Goal: Task Accomplishment & Management: Manage account settings

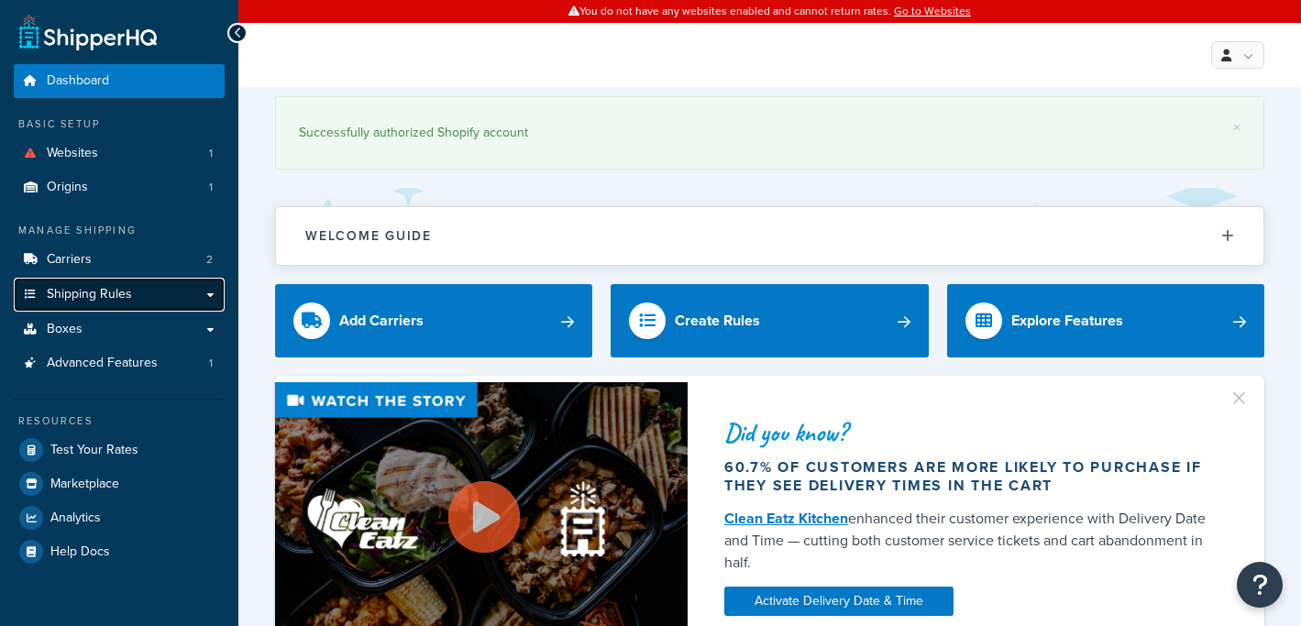
click at [105, 299] on span "Shipping Rules" at bounding box center [89, 295] width 85 height 16
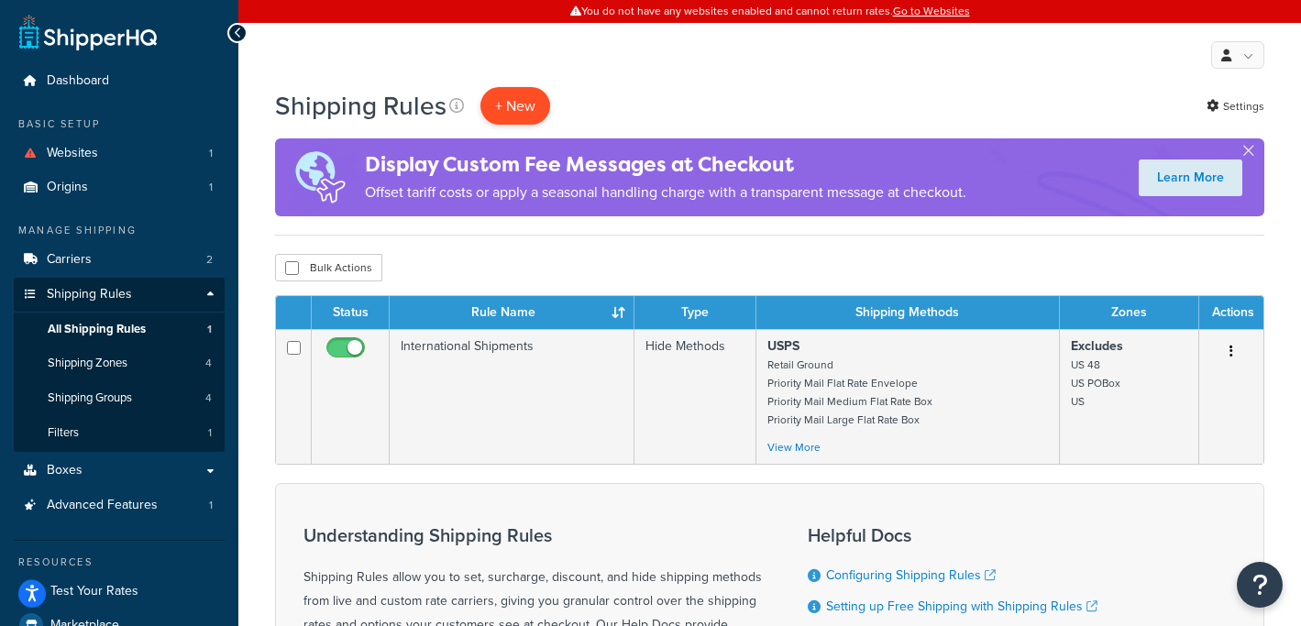
click at [501, 117] on p "+ New" at bounding box center [515, 106] width 70 height 38
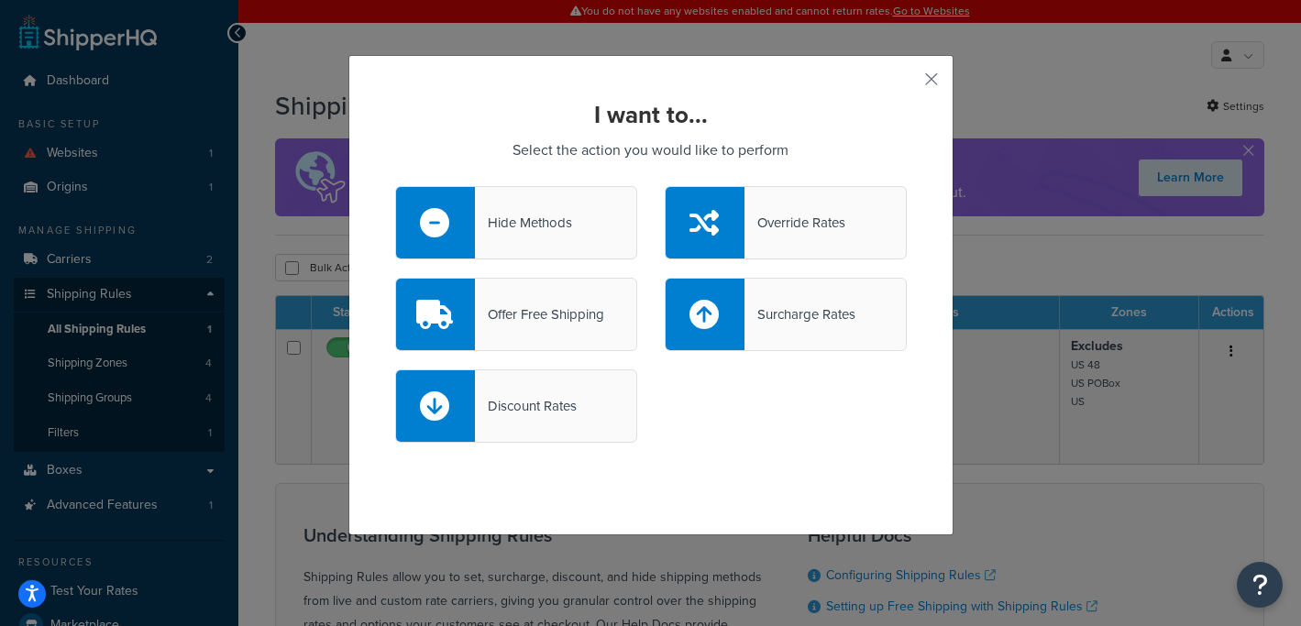
click at [527, 229] on div "Hide Methods" at bounding box center [523, 223] width 97 height 26
click at [0, 0] on input "Hide Methods" at bounding box center [0, 0] width 0 height 0
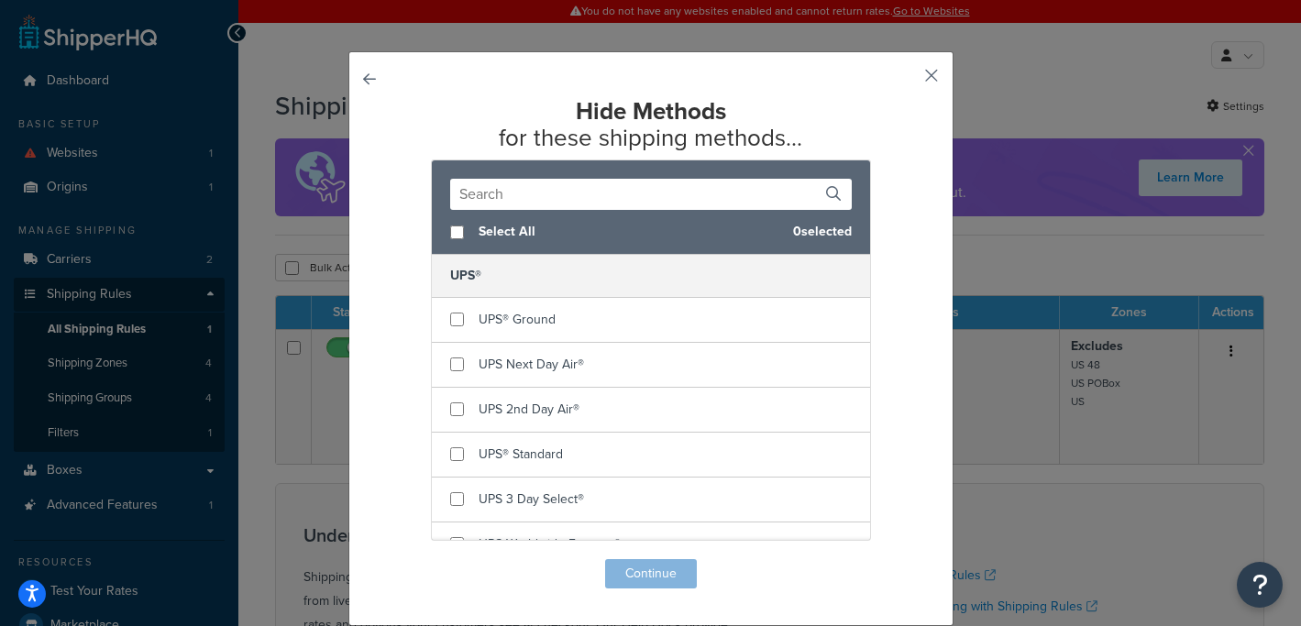
click at [907, 80] on button "button" at bounding box center [904, 82] width 5 height 5
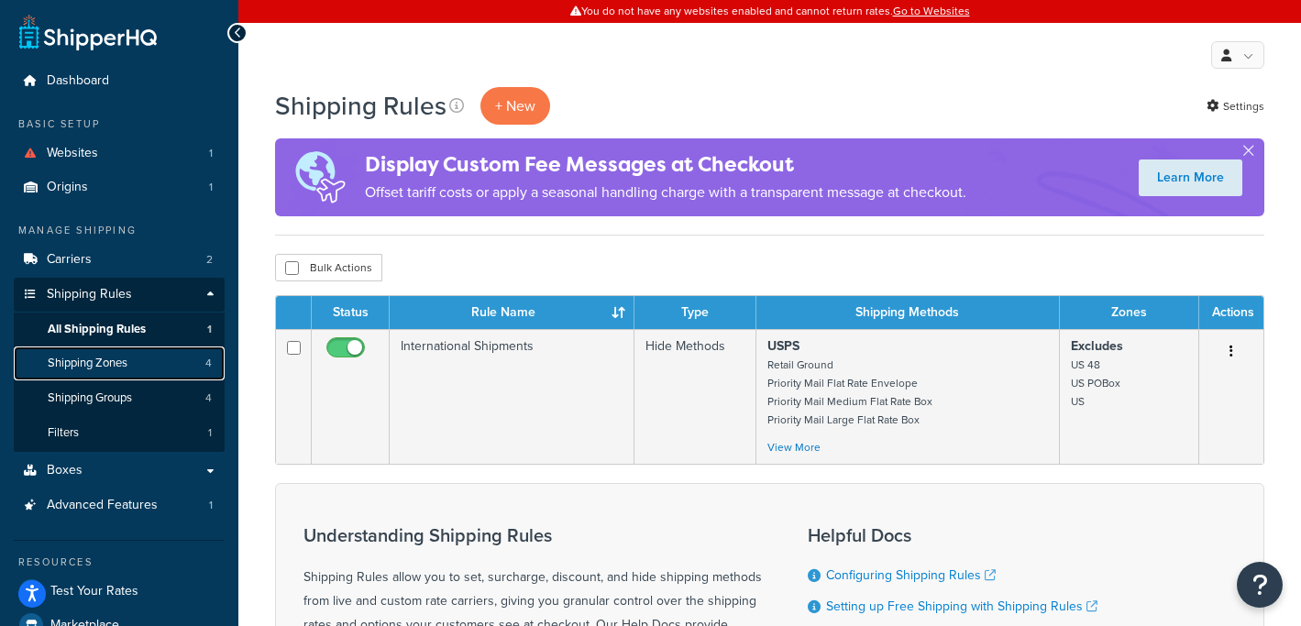
click at [135, 363] on link "Shipping Zones 4" at bounding box center [119, 363] width 211 height 34
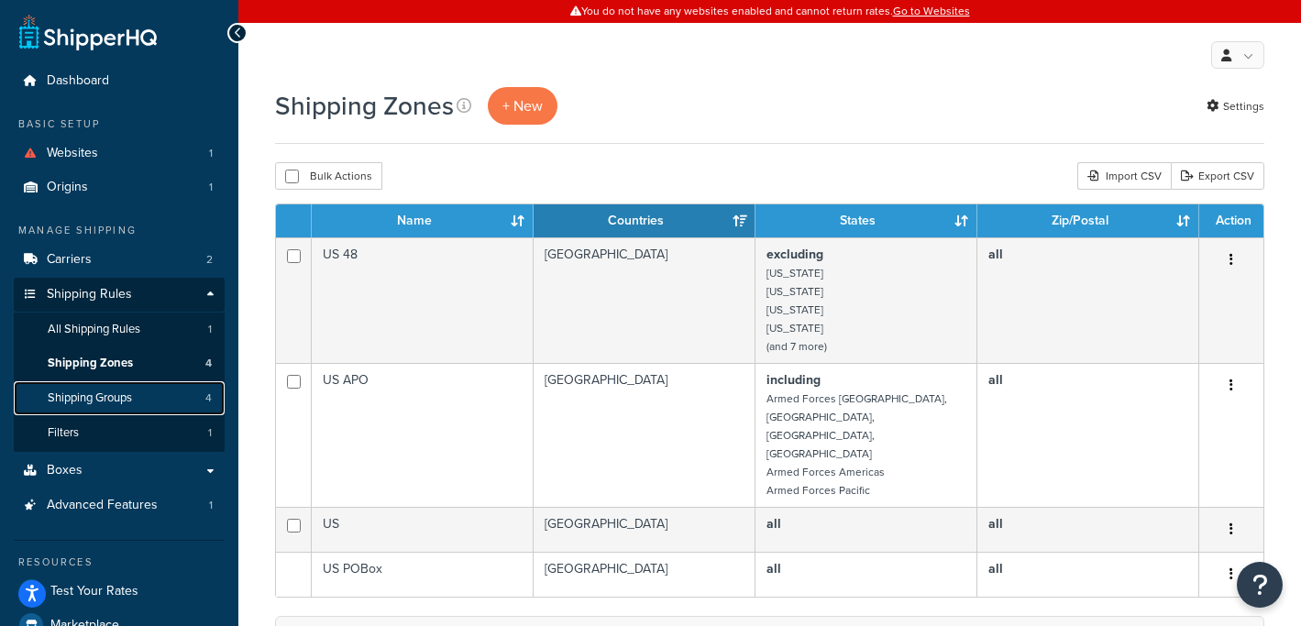
click at [116, 394] on span "Shipping Groups" at bounding box center [90, 398] width 84 height 16
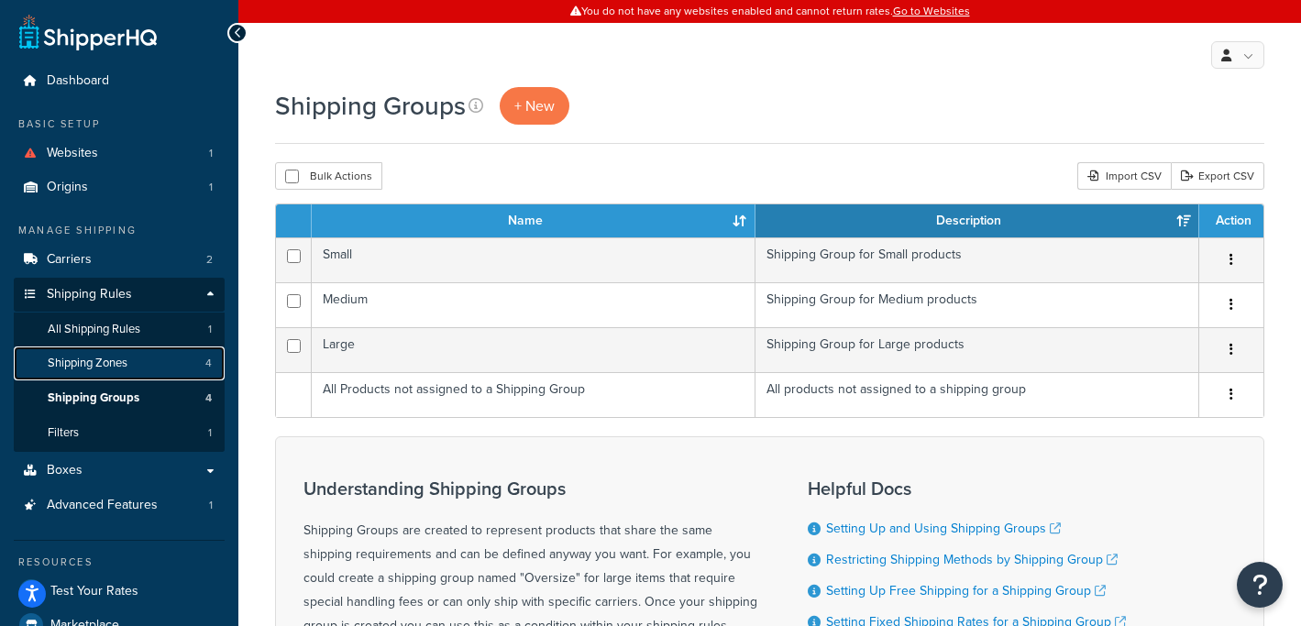
click at [124, 375] on link "Shipping Zones 4" at bounding box center [119, 363] width 211 height 34
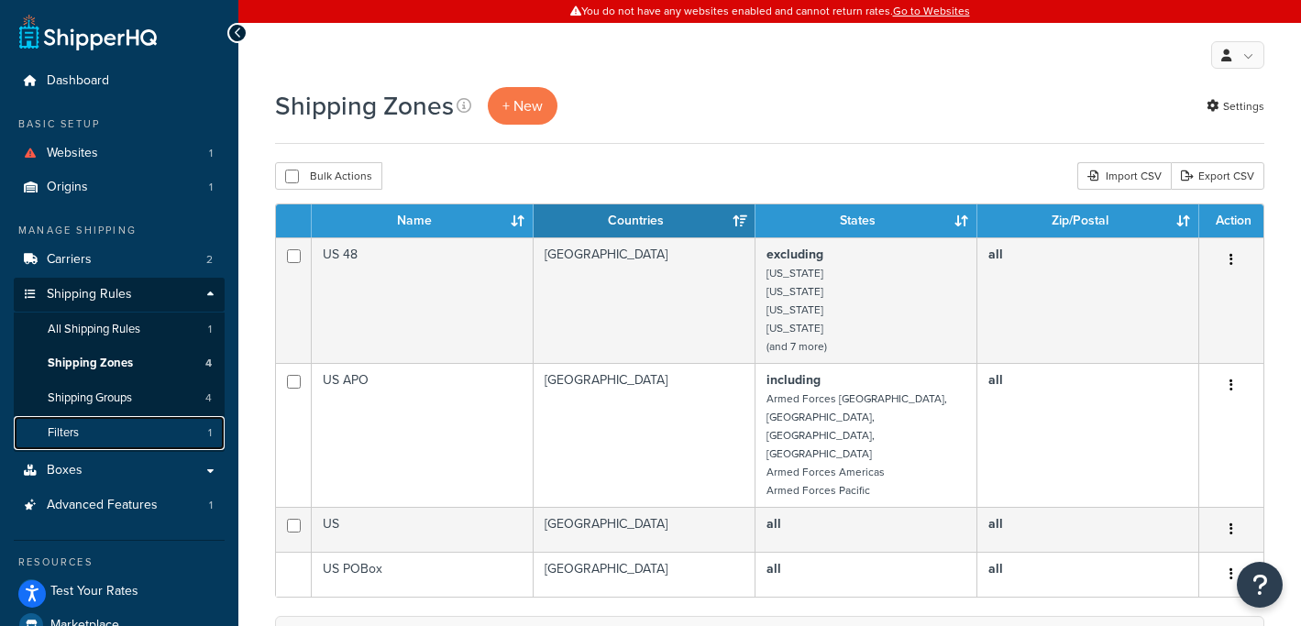
click at [91, 426] on link "Filters 1" at bounding box center [119, 433] width 211 height 34
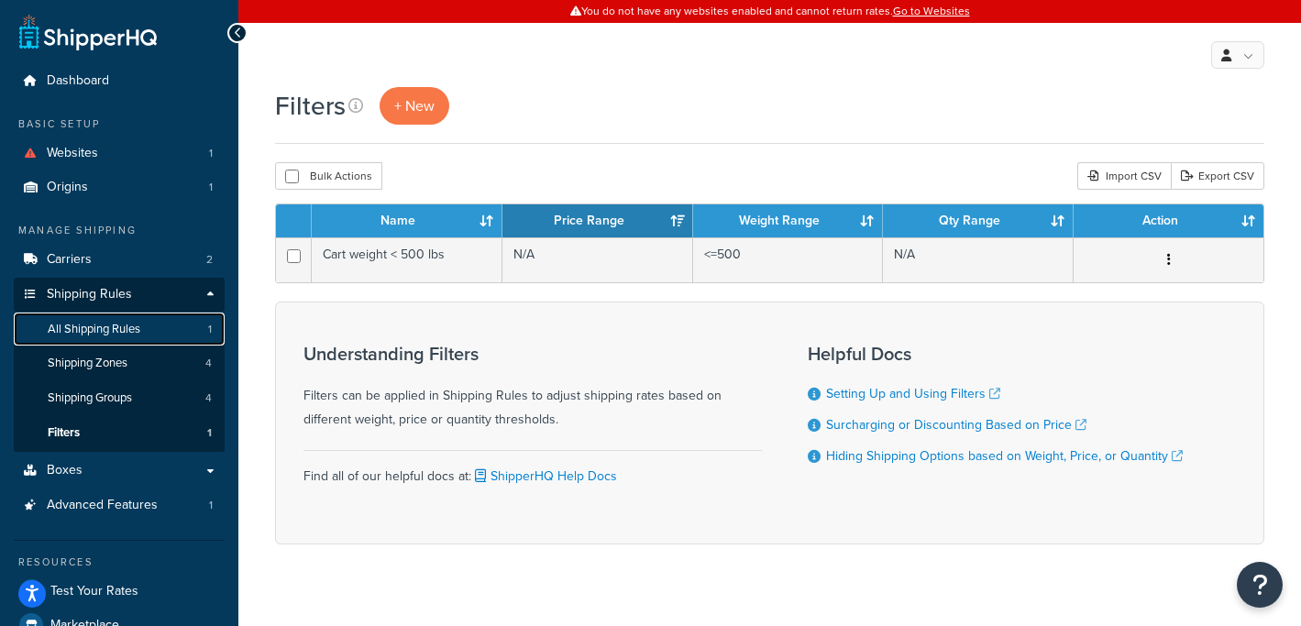
click at [135, 326] on span "All Shipping Rules" at bounding box center [94, 330] width 93 height 16
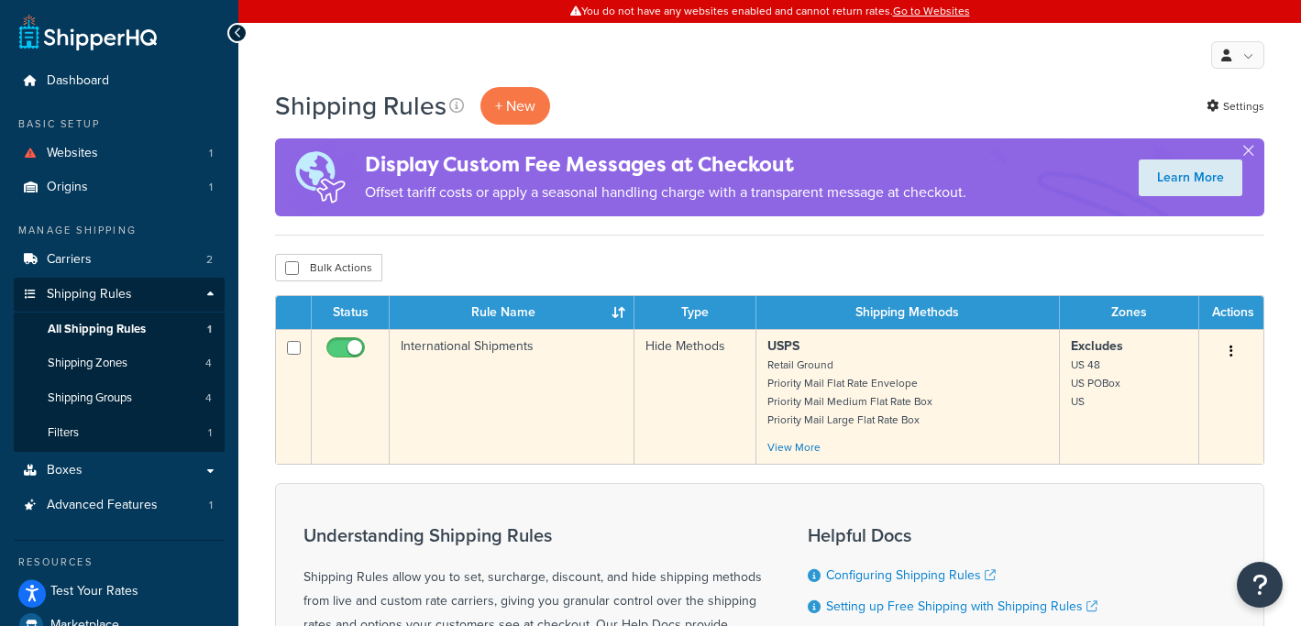
scroll to position [42, 0]
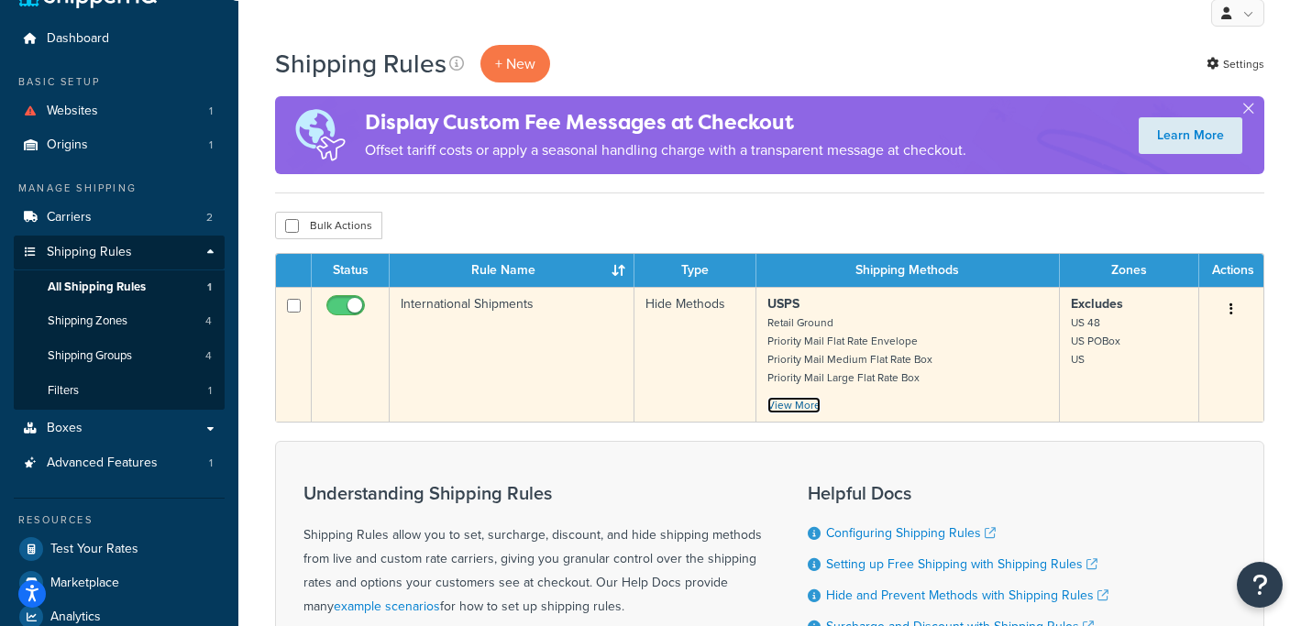
click at [810, 411] on link "View More" at bounding box center [793, 405] width 53 height 16
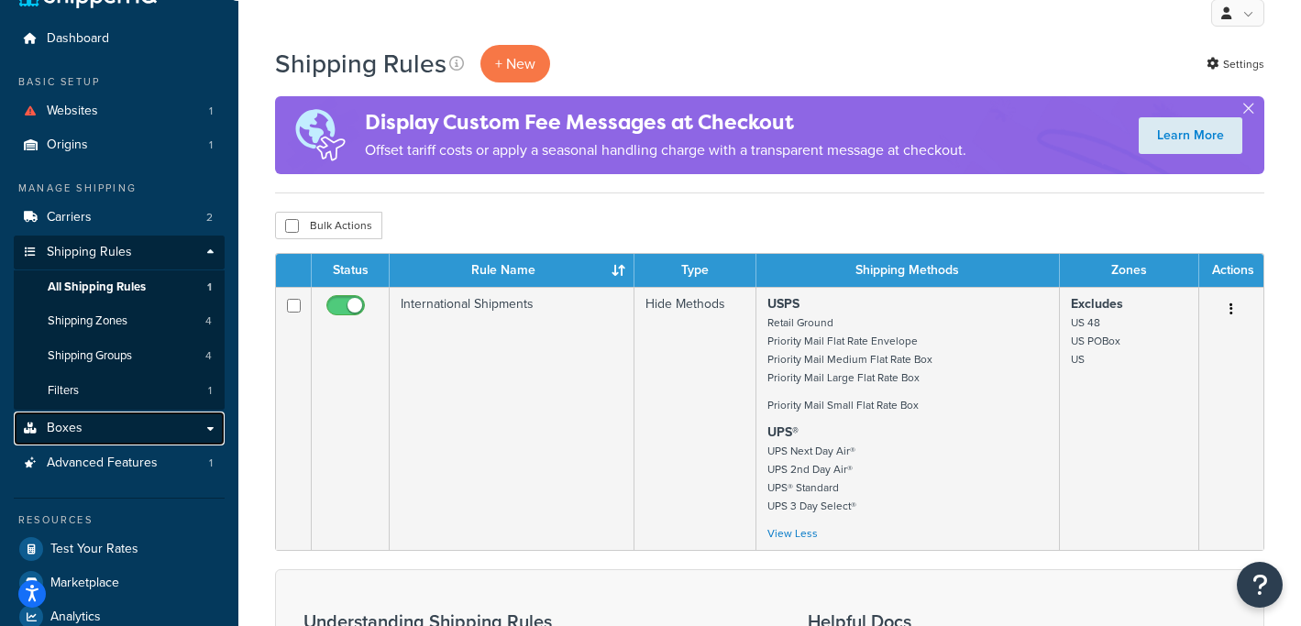
click at [71, 426] on span "Boxes" at bounding box center [65, 429] width 36 height 16
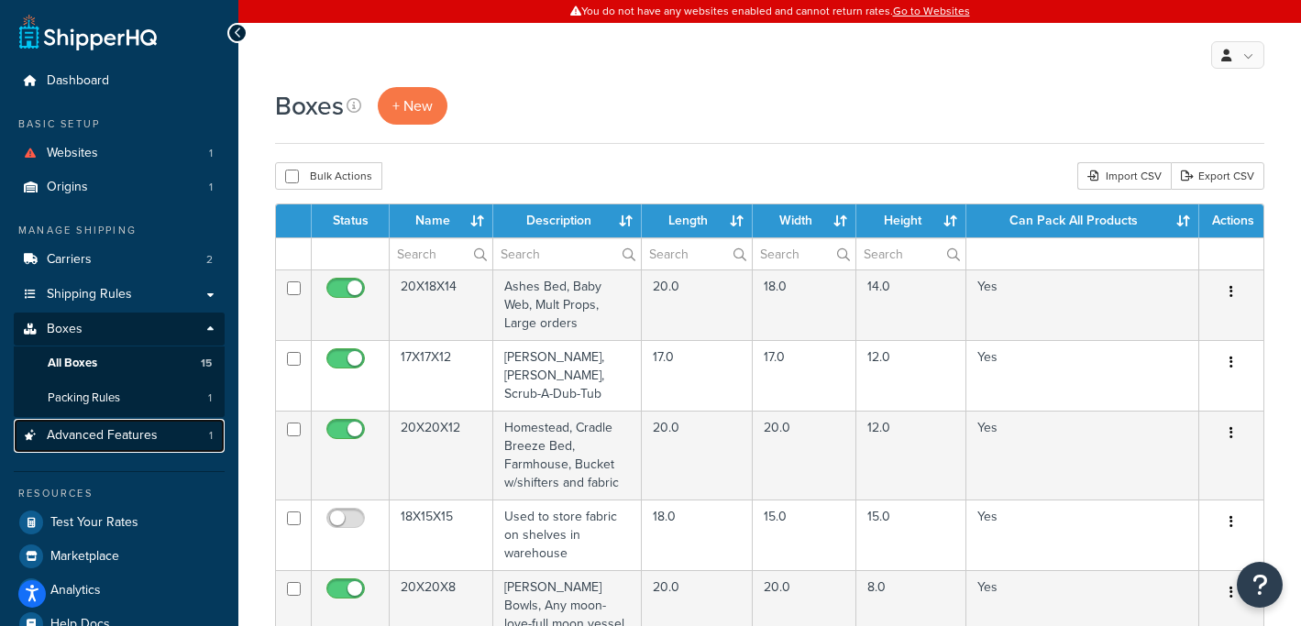
click at [90, 428] on span "Advanced Features" at bounding box center [102, 436] width 111 height 16
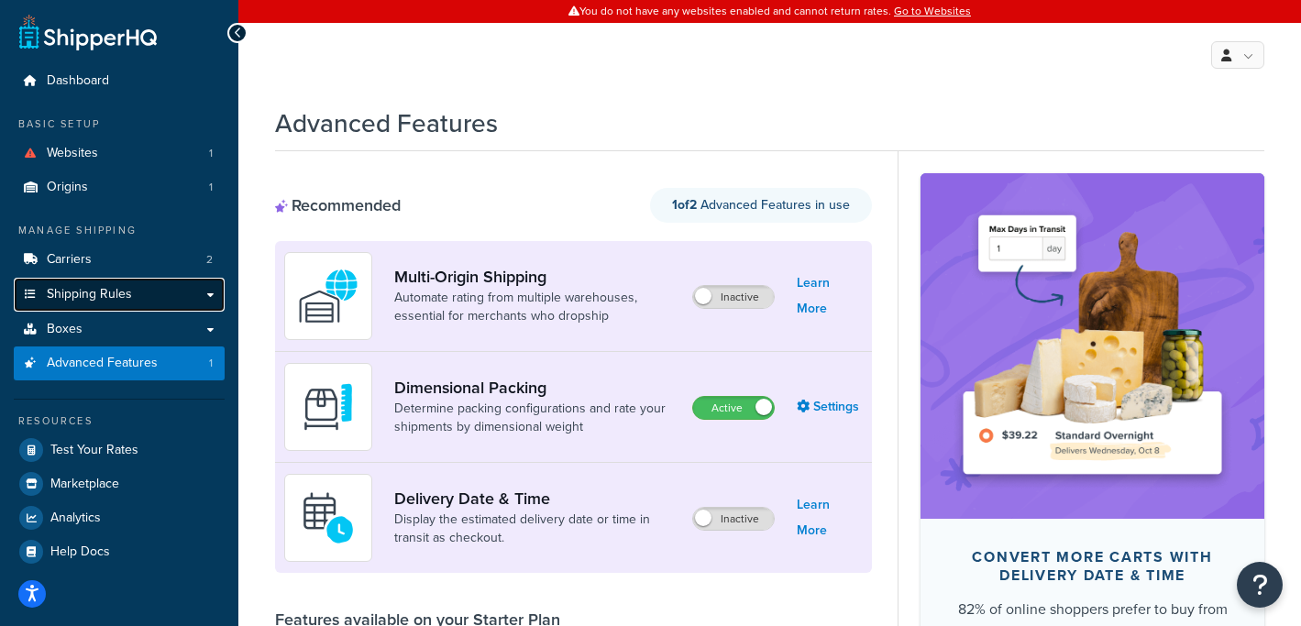
click at [114, 291] on span "Shipping Rules" at bounding box center [89, 295] width 85 height 16
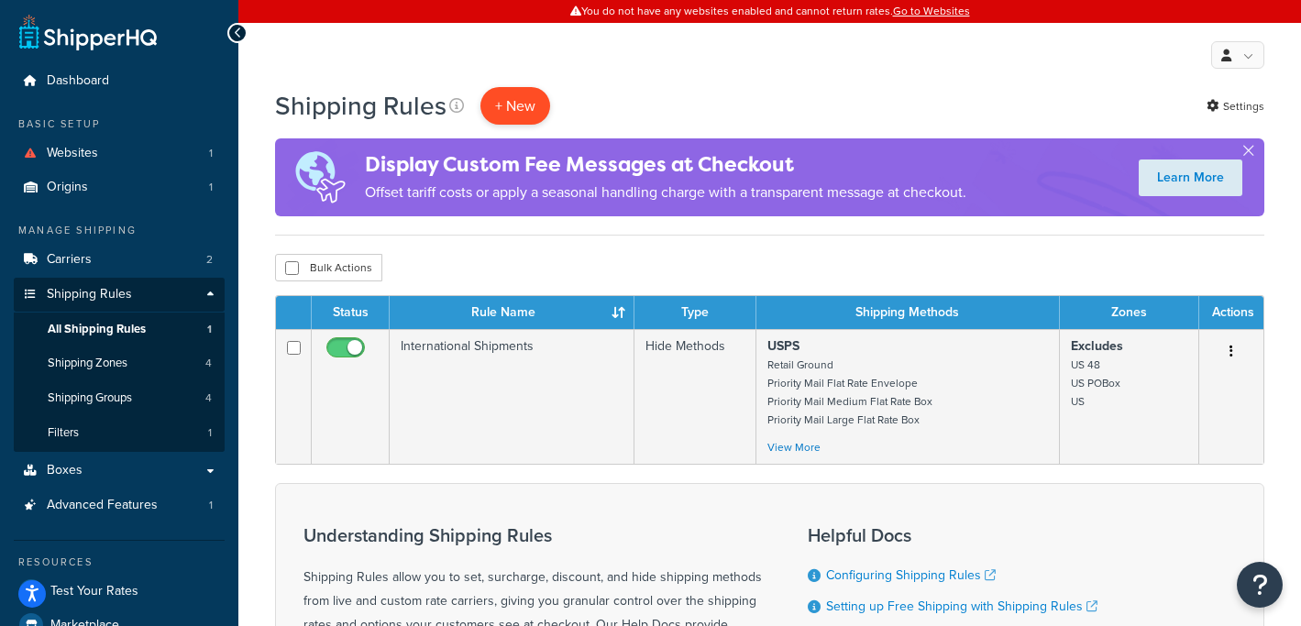
click at [521, 108] on p "+ New" at bounding box center [515, 106] width 70 height 38
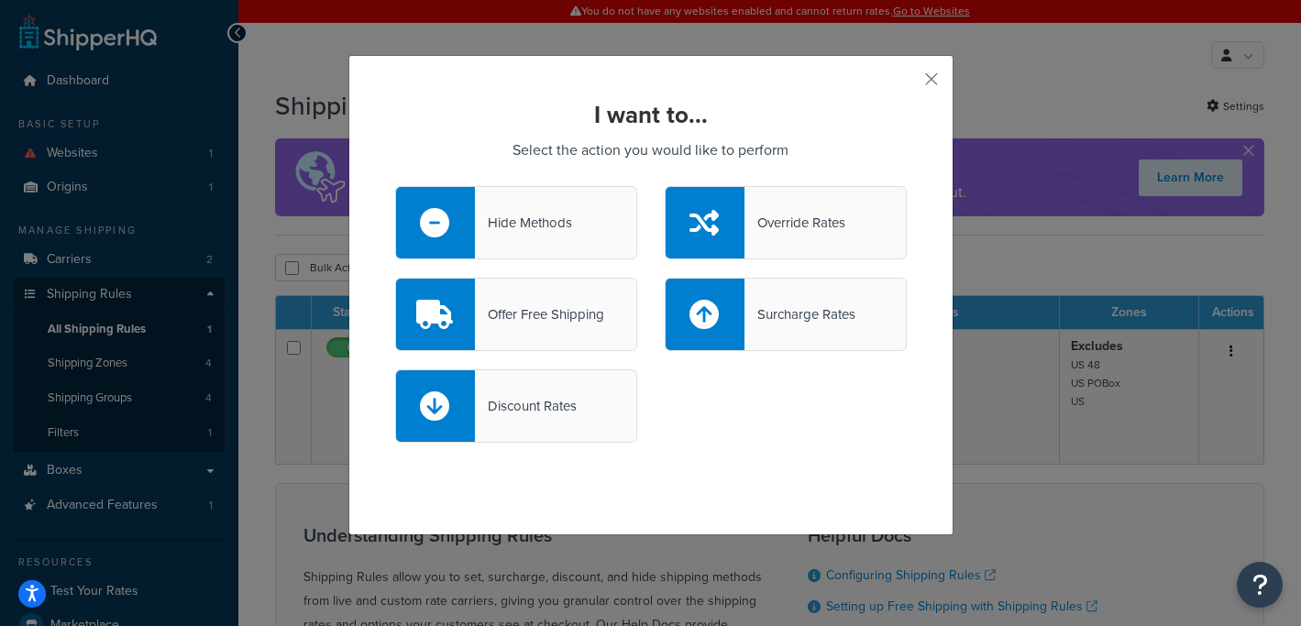
click at [544, 226] on div "Hide Methods" at bounding box center [523, 223] width 97 height 26
click at [0, 0] on input "Hide Methods" at bounding box center [0, 0] width 0 height 0
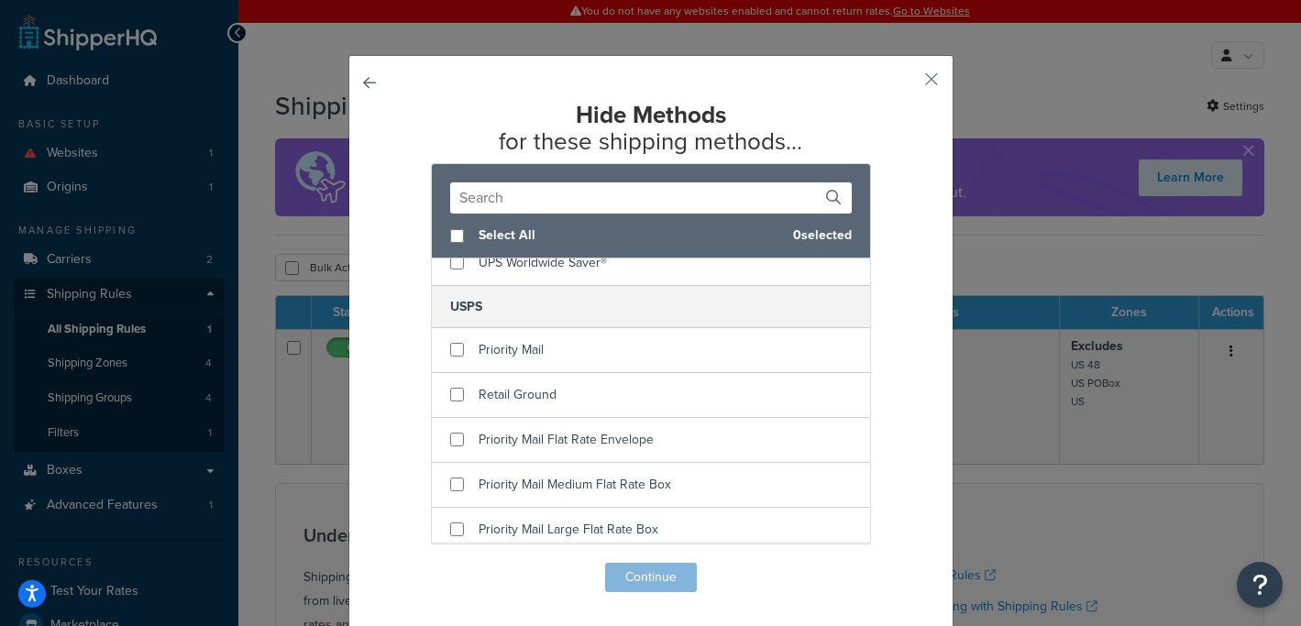
scroll to position [377, 0]
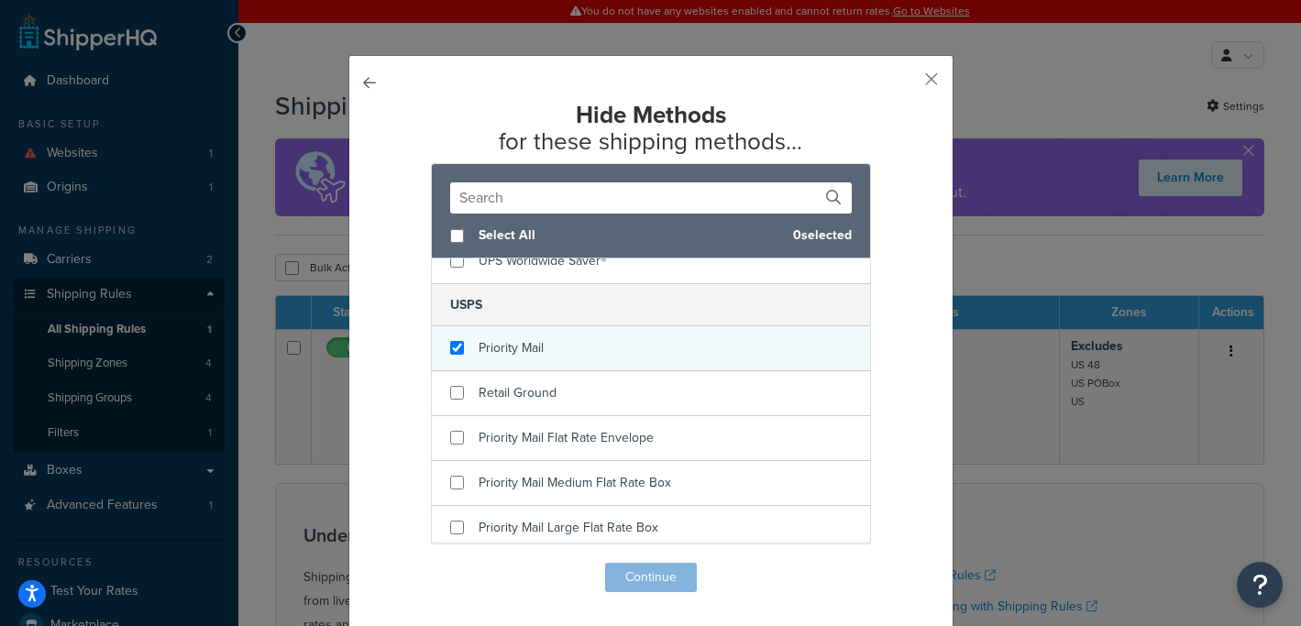
checkbox input "true"
click at [511, 353] on span "Priority Mail" at bounding box center [510, 347] width 65 height 19
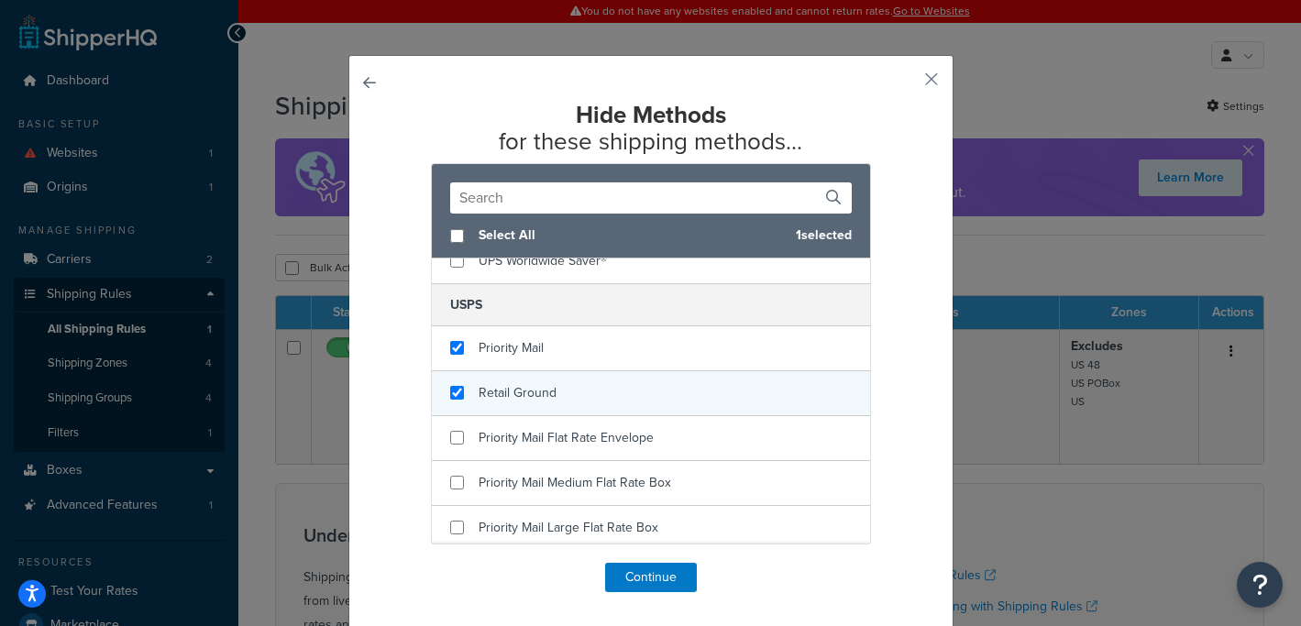
checkbox input "true"
click at [504, 383] on span "Retail Ground" at bounding box center [517, 392] width 78 height 19
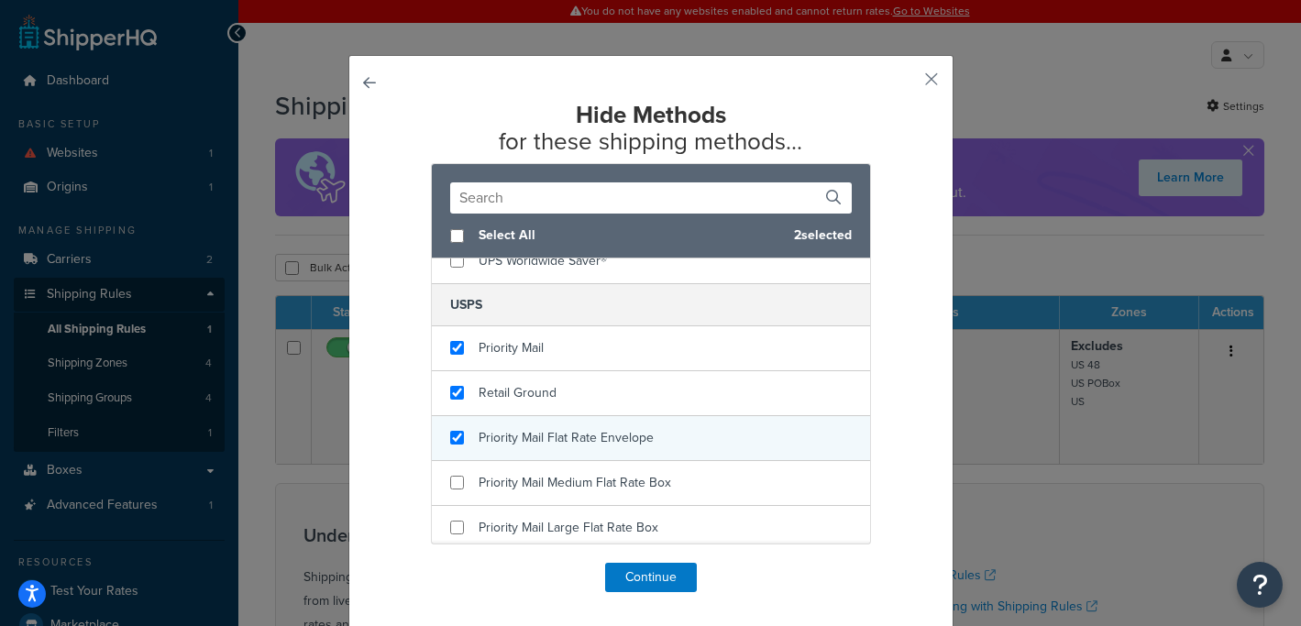
checkbox input "true"
click at [500, 420] on div "Priority Mail Flat Rate Envelope" at bounding box center [651, 438] width 438 height 45
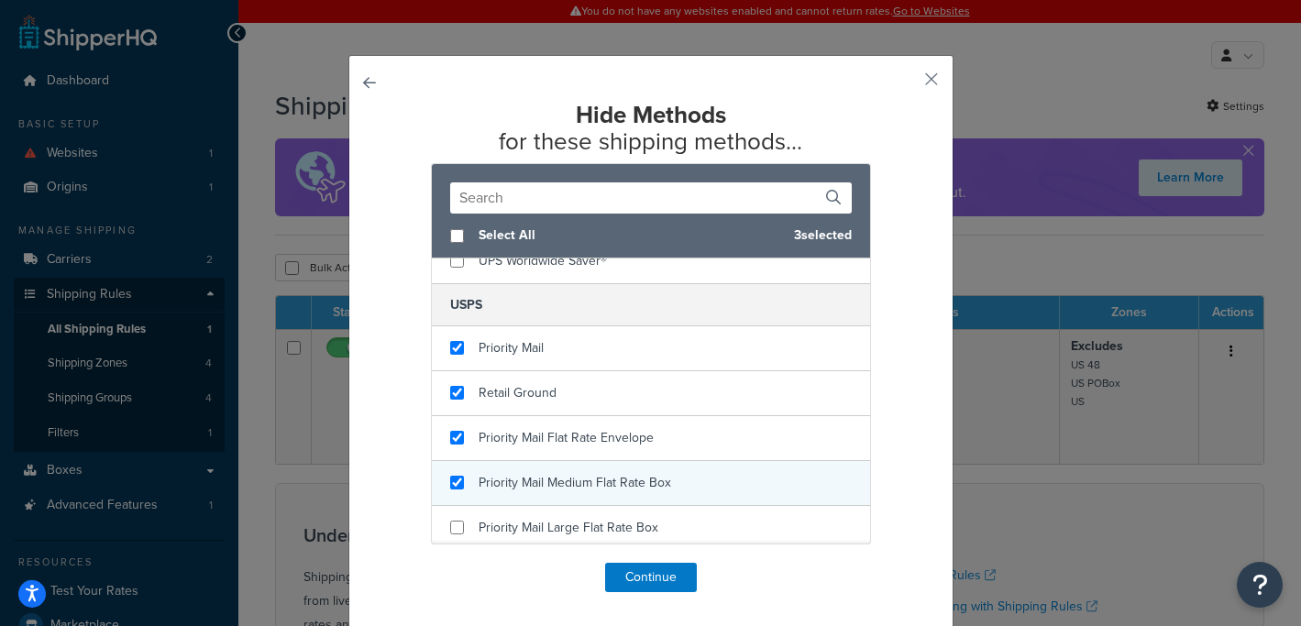
checkbox input "true"
click at [497, 478] on span "Priority Mail Medium Flat Rate Box" at bounding box center [574, 482] width 192 height 19
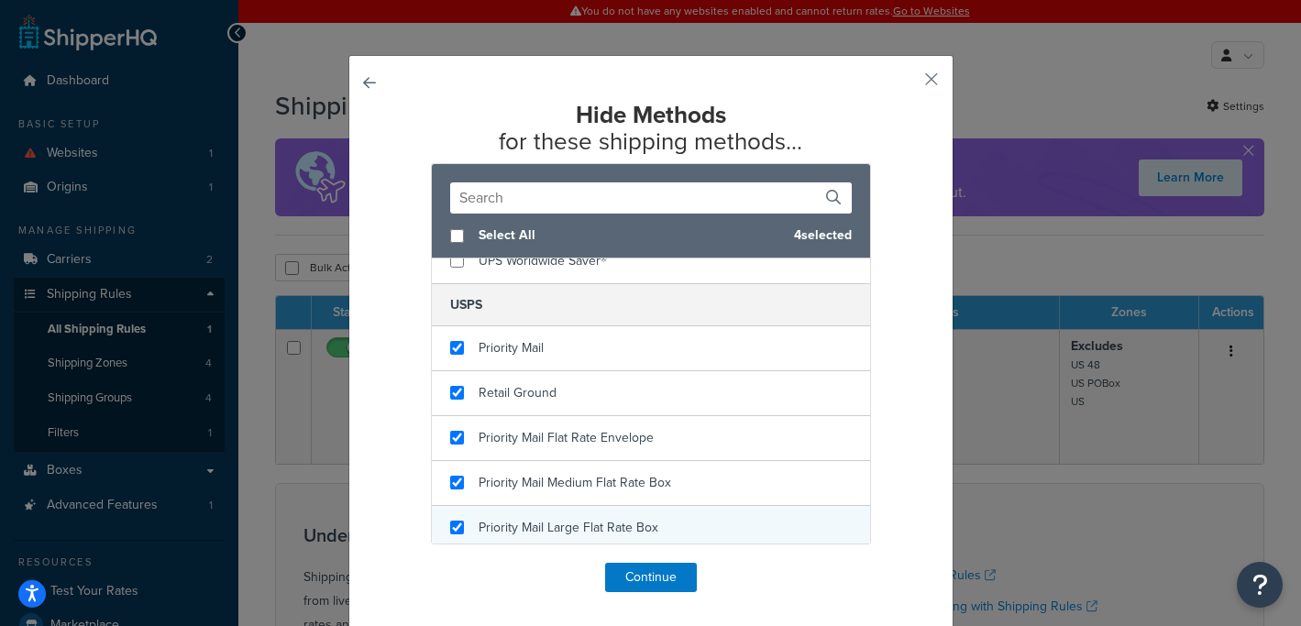
checkbox input "true"
click at [496, 518] on span "Priority Mail Large Flat Rate Box" at bounding box center [568, 527] width 180 height 19
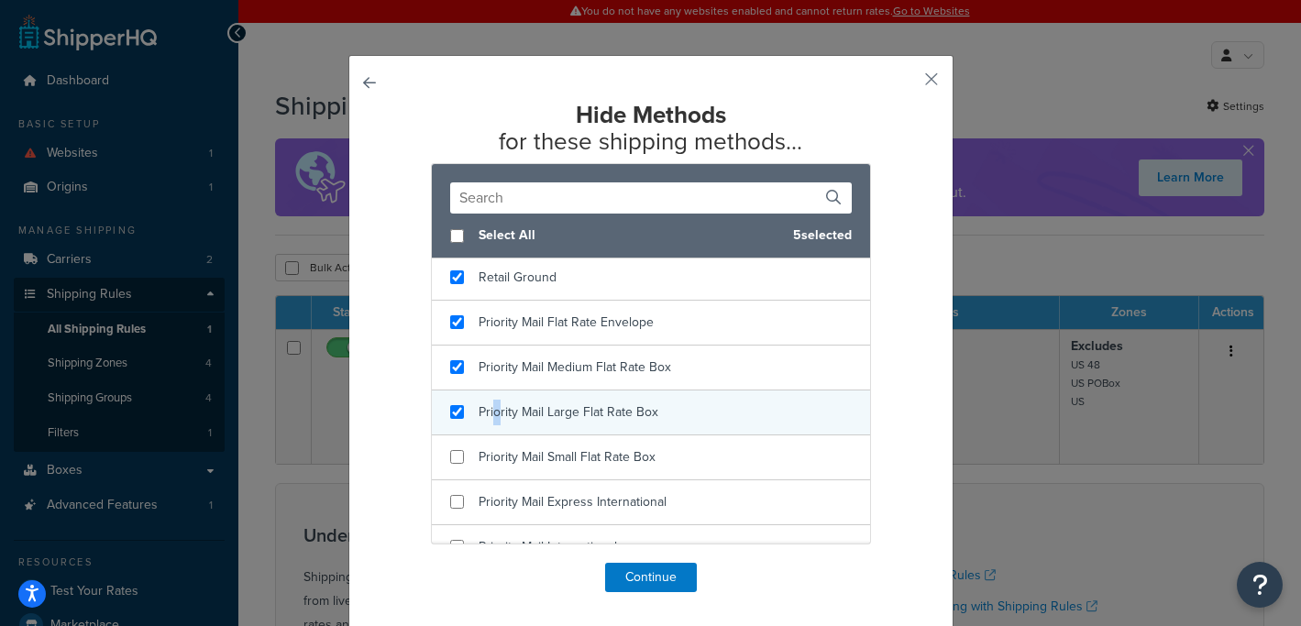
scroll to position [518, 0]
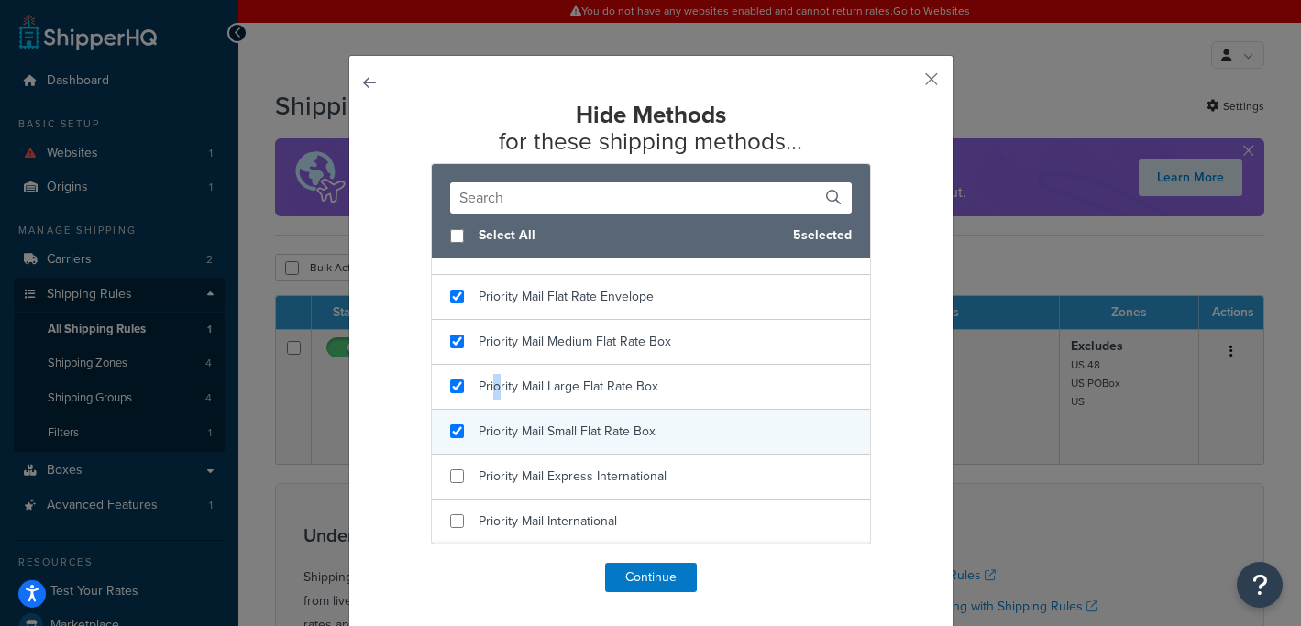
checkbox input "true"
click at [513, 429] on span "Priority Mail Small Flat Rate Box" at bounding box center [566, 431] width 177 height 19
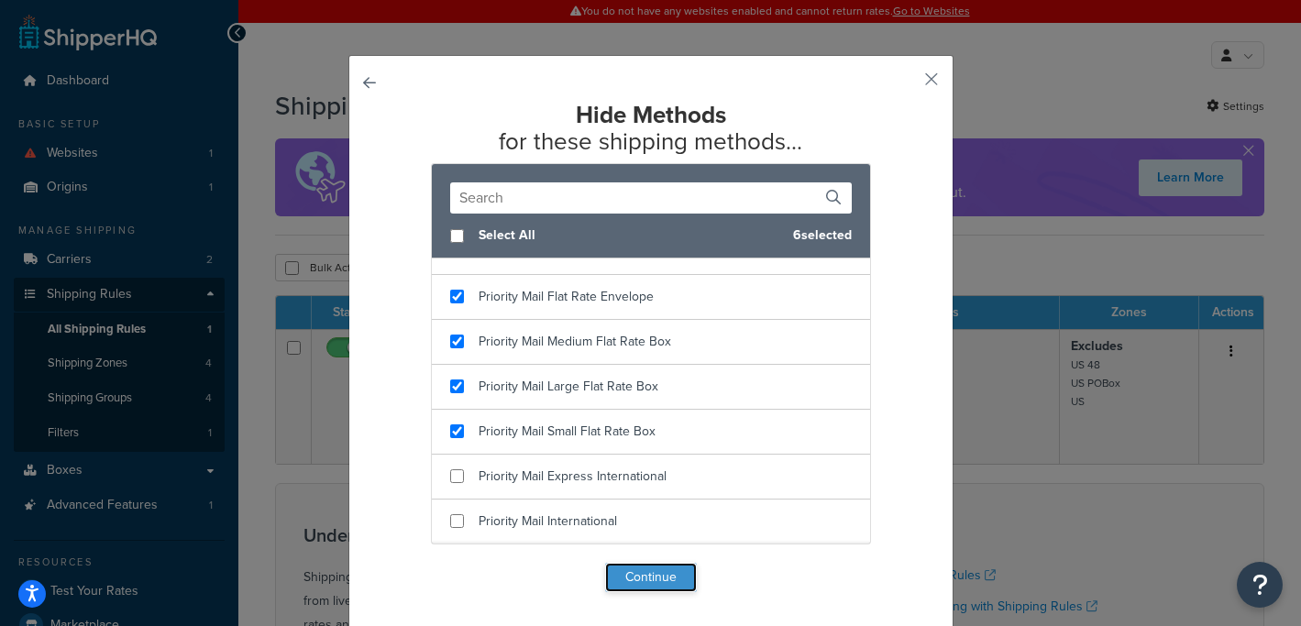
click at [632, 585] on button "Continue" at bounding box center [651, 577] width 92 height 29
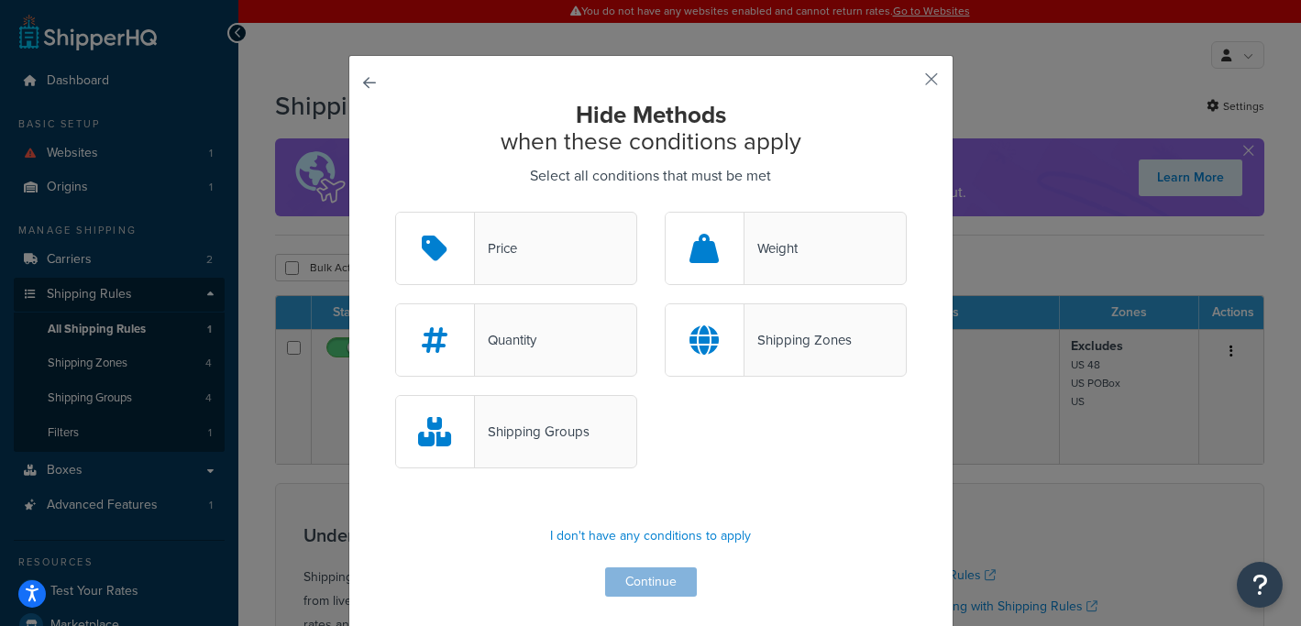
click at [756, 255] on div "Weight" at bounding box center [770, 249] width 53 height 26
click at [0, 0] on input "Weight" at bounding box center [0, 0] width 0 height 0
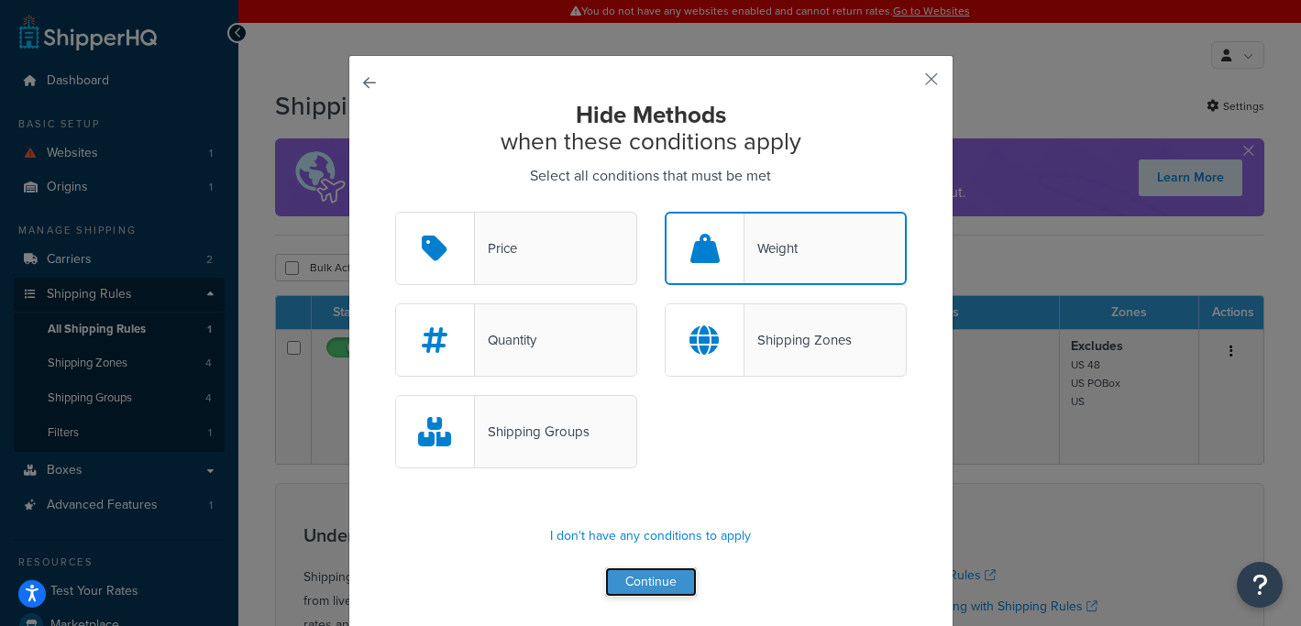
click at [646, 581] on button "Continue" at bounding box center [651, 581] width 92 height 29
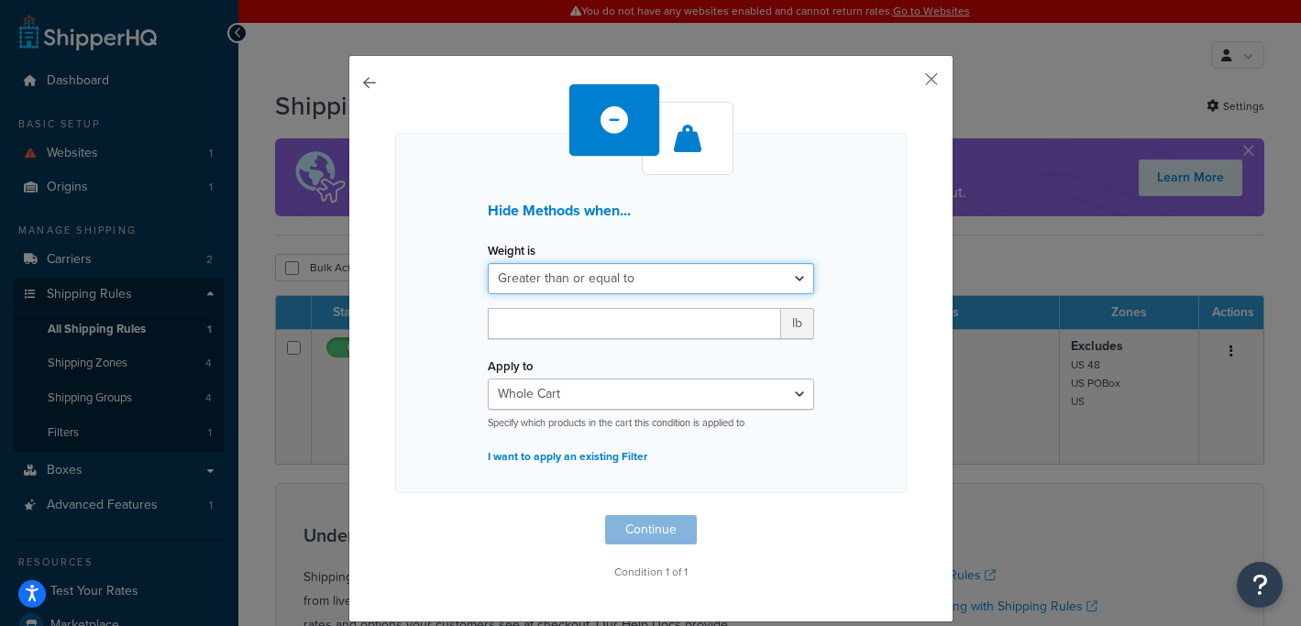
click at [708, 280] on select "Greater than or equal to Between or equal to Less than or equal to" at bounding box center [651, 278] width 326 height 31
click at [488, 263] on select "Greater than or equal to Between or equal to Less than or equal to" at bounding box center [651, 278] width 326 height 31
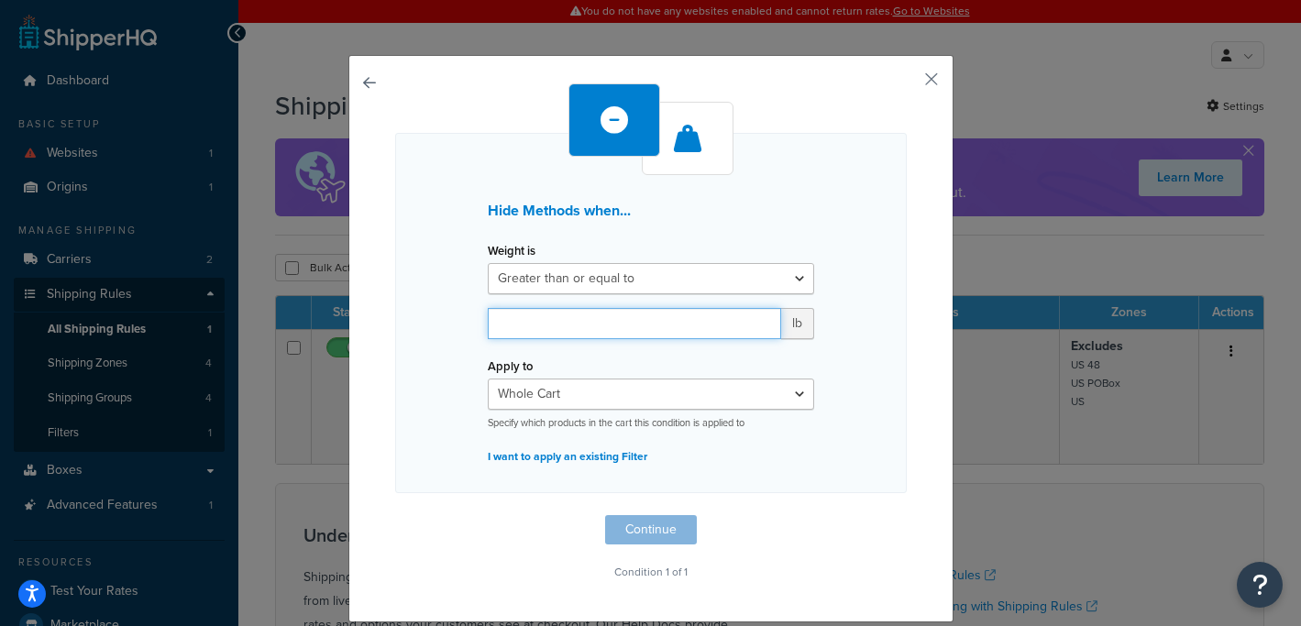
click at [674, 322] on input "number" at bounding box center [634, 323] width 293 height 31
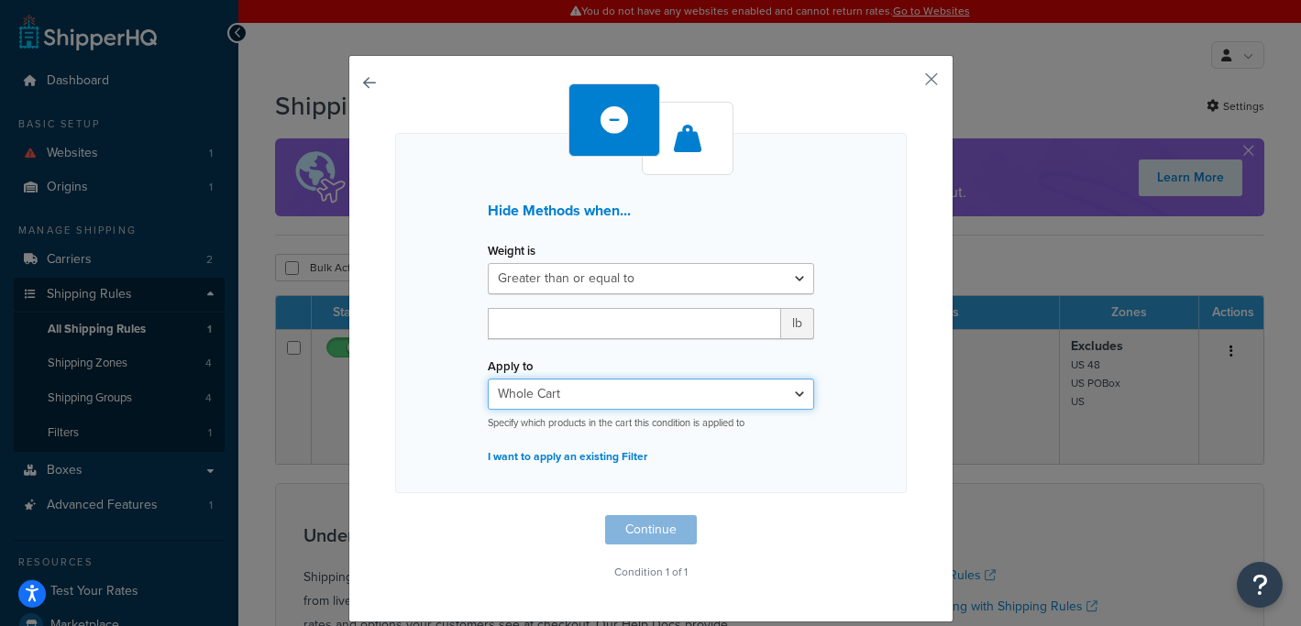
click at [600, 394] on div "Apply to Whole Cart Everything in Shipping Group Everything at Origin Each Item…" at bounding box center [651, 391] width 326 height 77
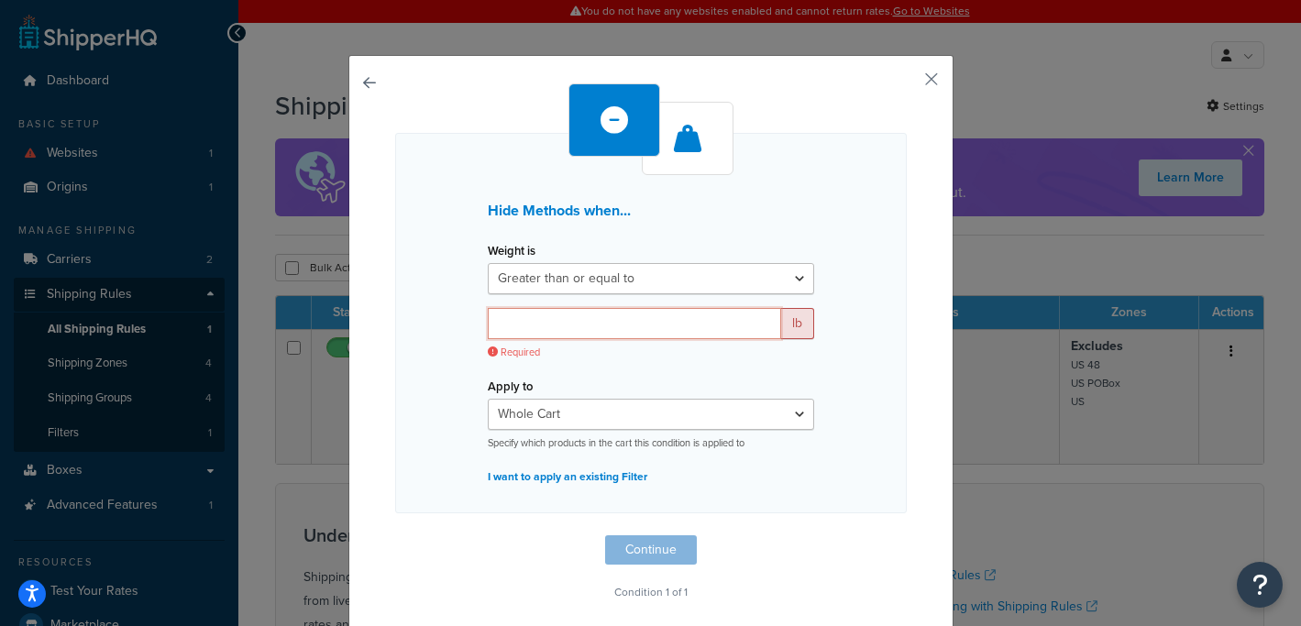
click at [620, 322] on input "number" at bounding box center [634, 323] width 293 height 31
click at [395, 535] on button "button" at bounding box center [395, 535] width 0 height 0
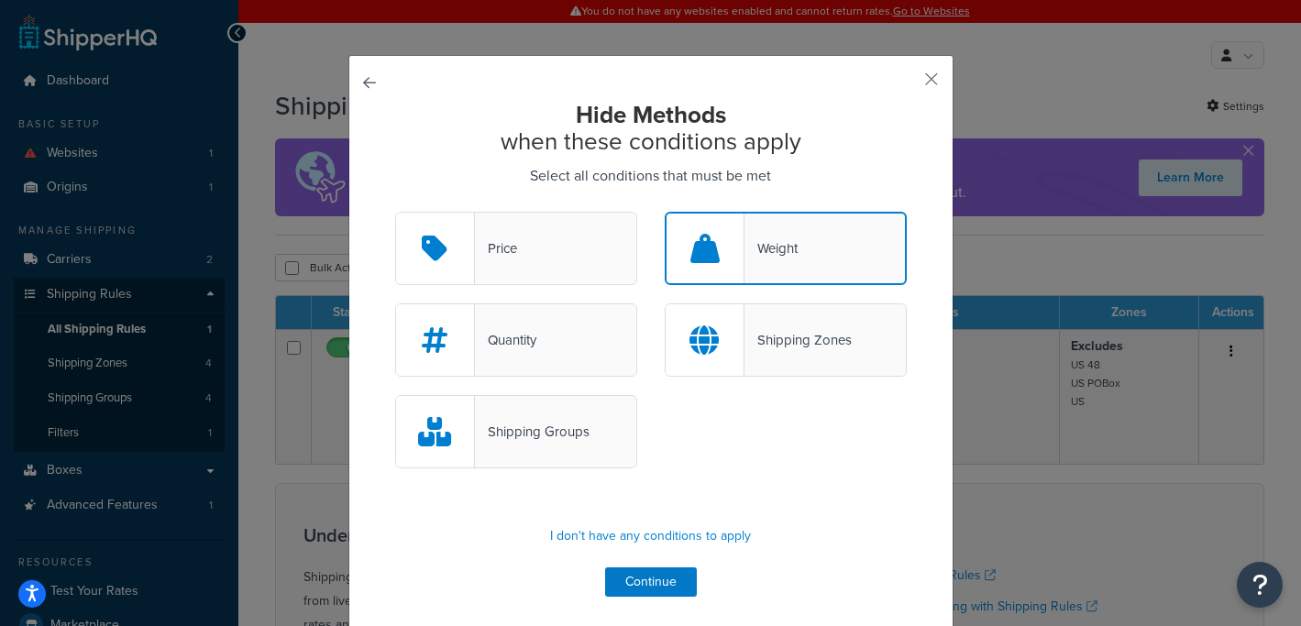
click at [543, 428] on div "Shipping Groups" at bounding box center [532, 432] width 115 height 26
click at [0, 0] on input "Shipping Groups" at bounding box center [0, 0] width 0 height 0
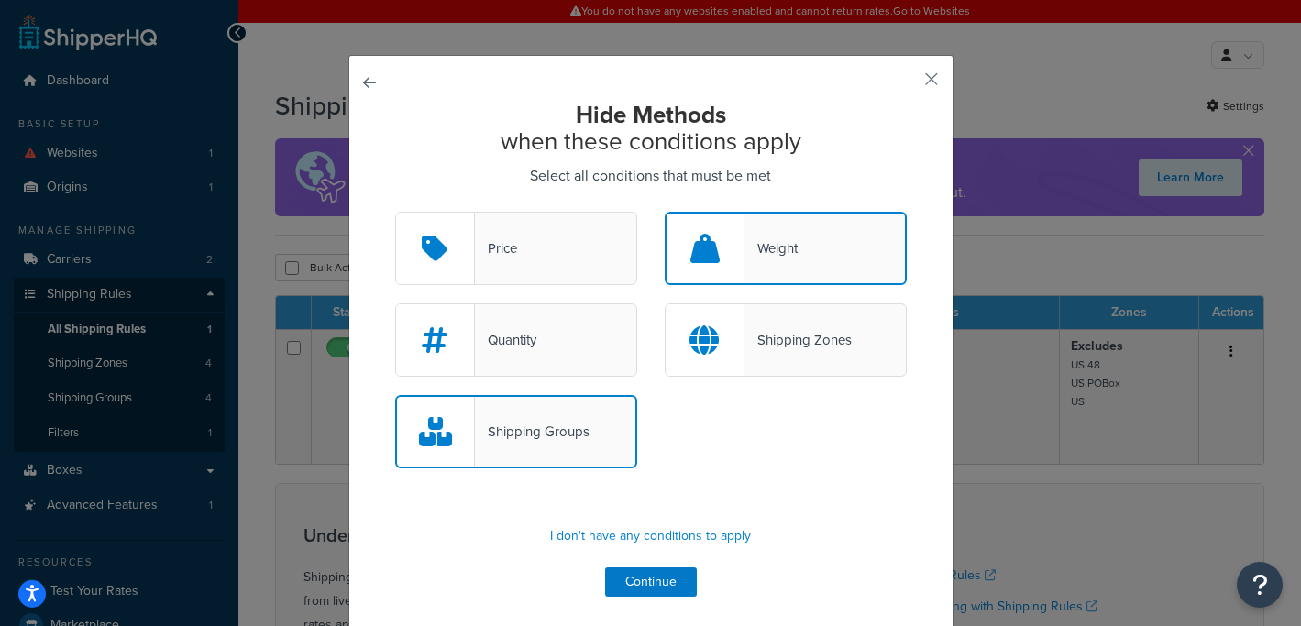
click at [808, 234] on div "Weight" at bounding box center [786, 248] width 242 height 73
click at [0, 0] on input "Weight" at bounding box center [0, 0] width 0 height 0
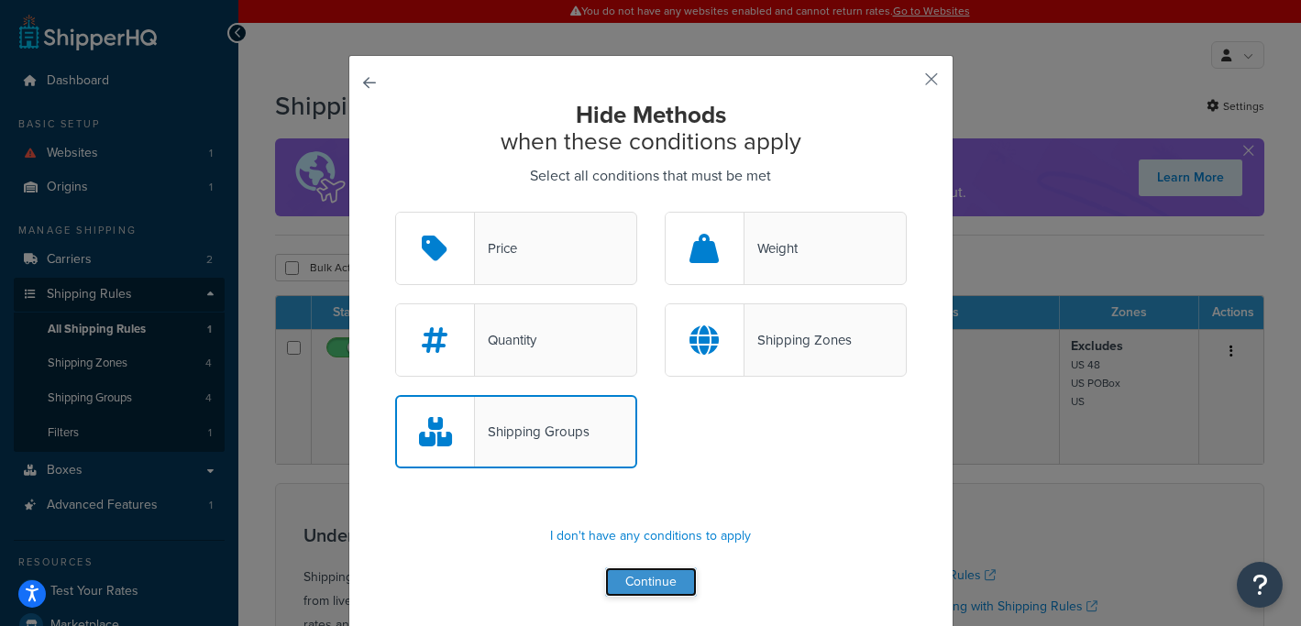
click at [662, 574] on button "Continue" at bounding box center [651, 581] width 92 height 29
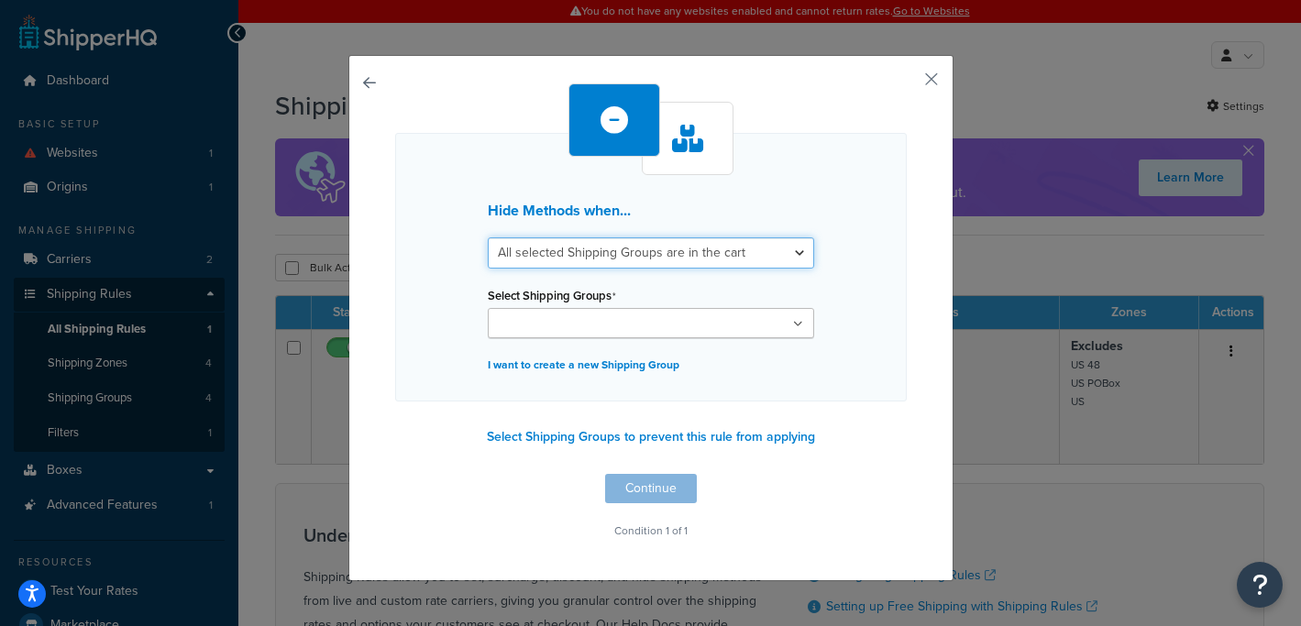
click at [687, 258] on select "All selected Shipping Groups are in the cart Any selected Shipping Groups are i…" at bounding box center [651, 252] width 326 height 31
select select "any"
click at [488, 237] on select "All selected Shipping Groups are in the cart Any selected Shipping Groups are i…" at bounding box center [651, 252] width 326 height 31
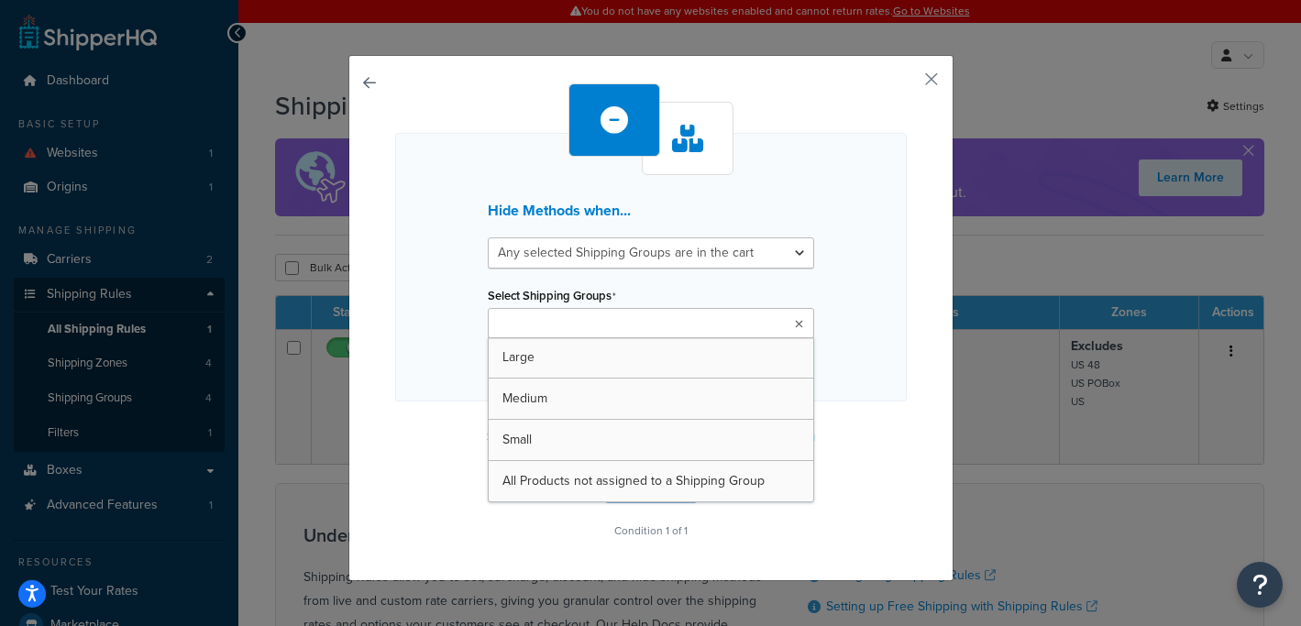
click at [662, 327] on ul at bounding box center [651, 323] width 326 height 30
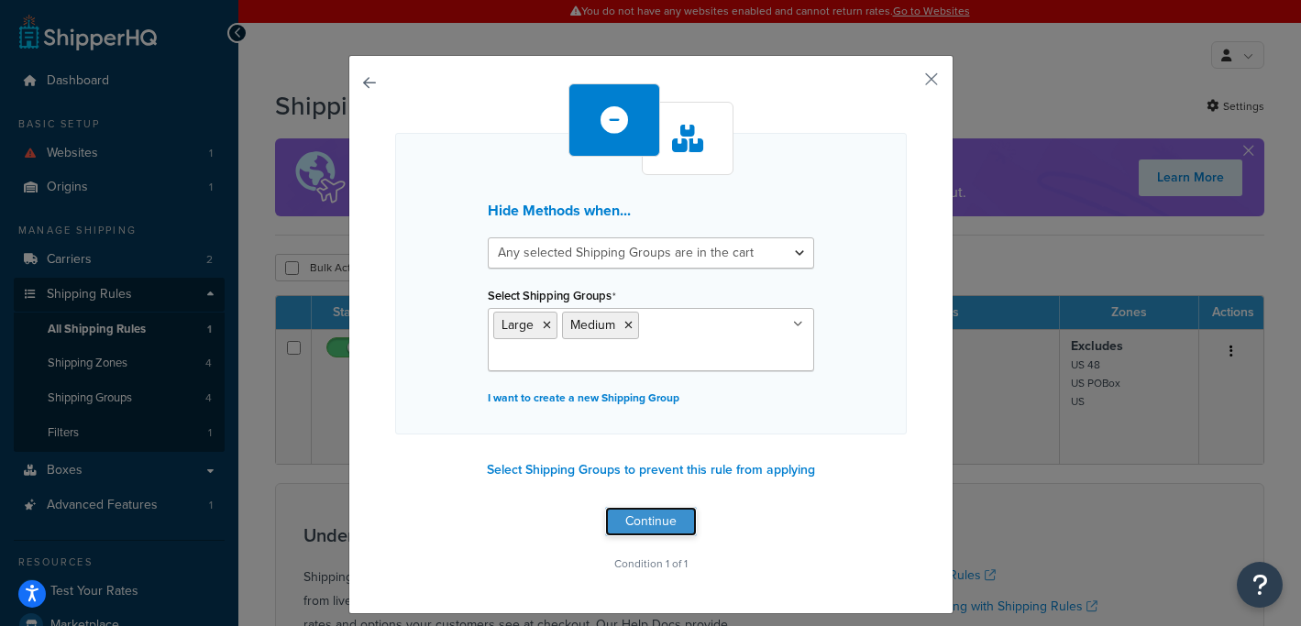
click at [642, 510] on button "Continue" at bounding box center [651, 521] width 92 height 29
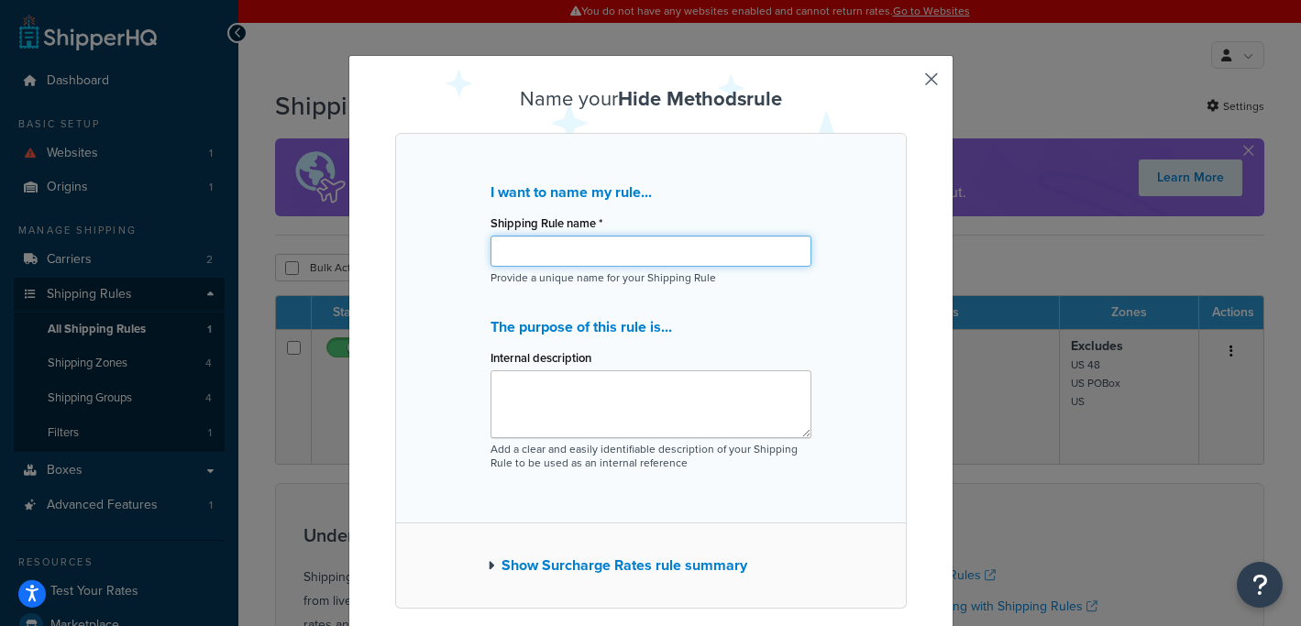
click at [667, 252] on input "Shipping Rule name *" at bounding box center [650, 251] width 321 height 31
type input "P"
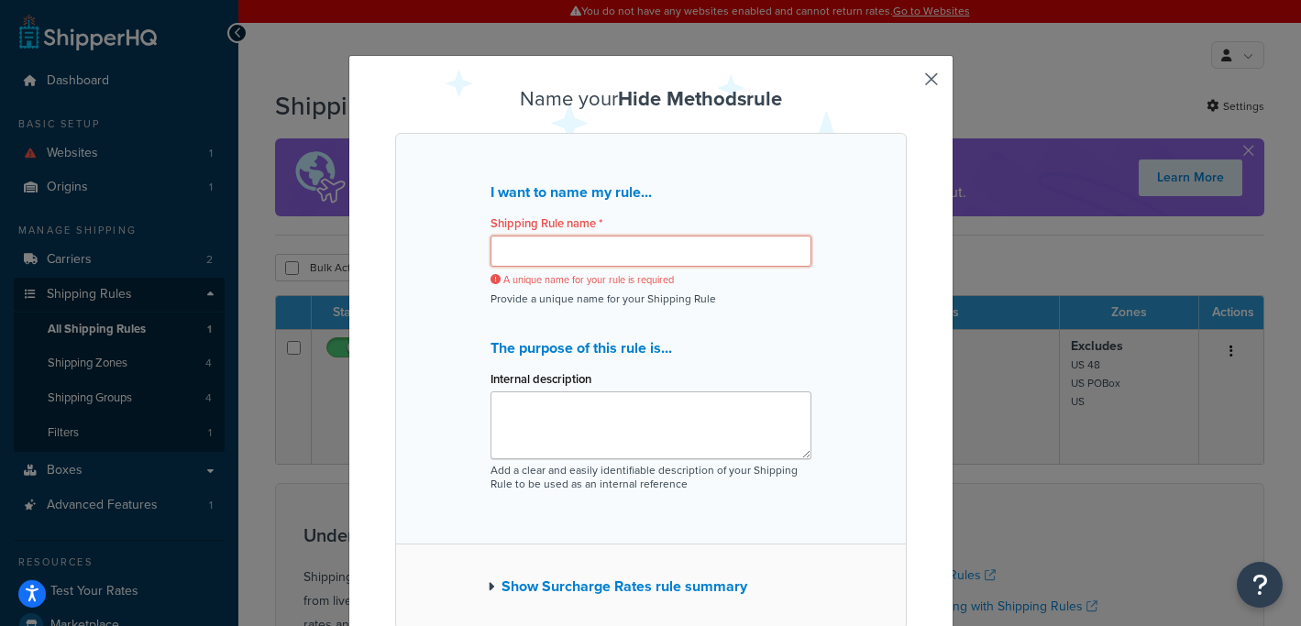
click at [647, 254] on input "Shipping Rule name *" at bounding box center [650, 251] width 321 height 31
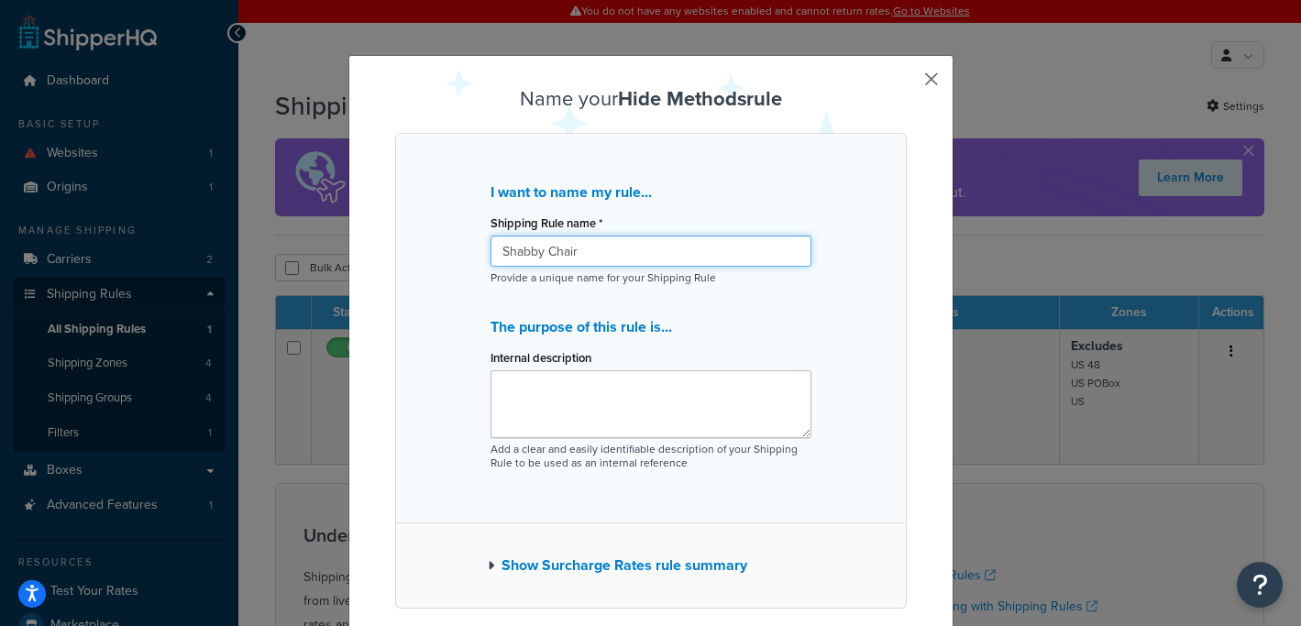
click at [647, 247] on input "Shabby Chair" at bounding box center [650, 251] width 321 height 31
type input "Props"
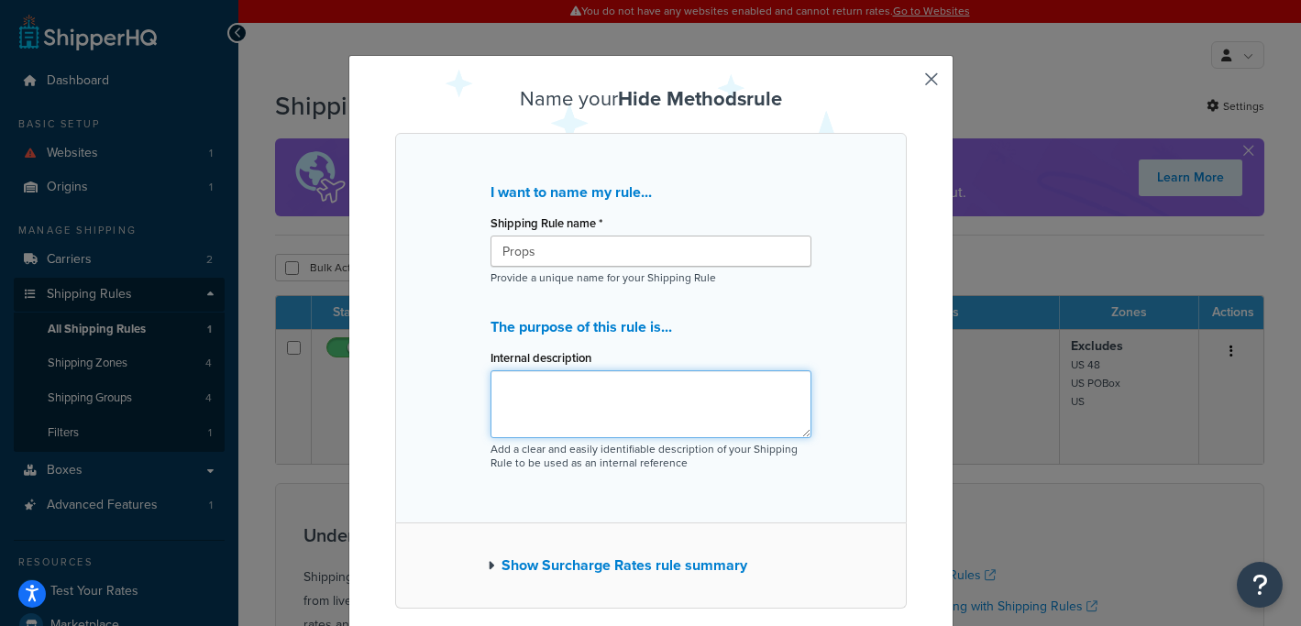
type textarea "N"
type textarea "A"
type textarea "N"
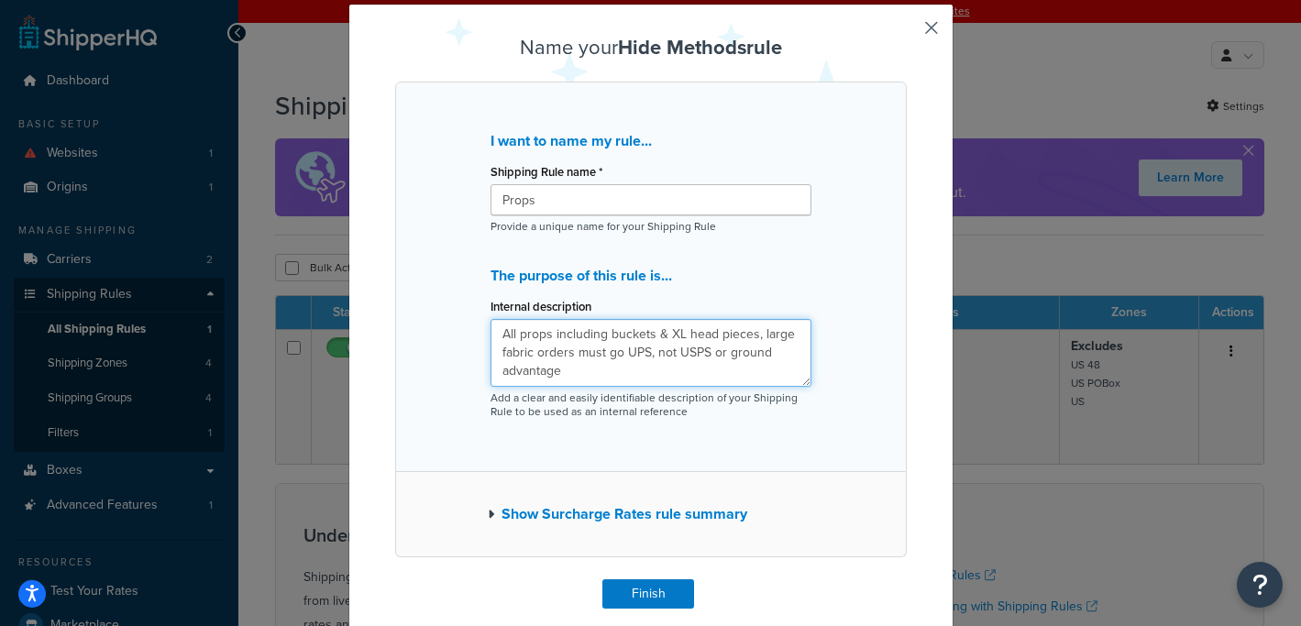
scroll to position [53, 0]
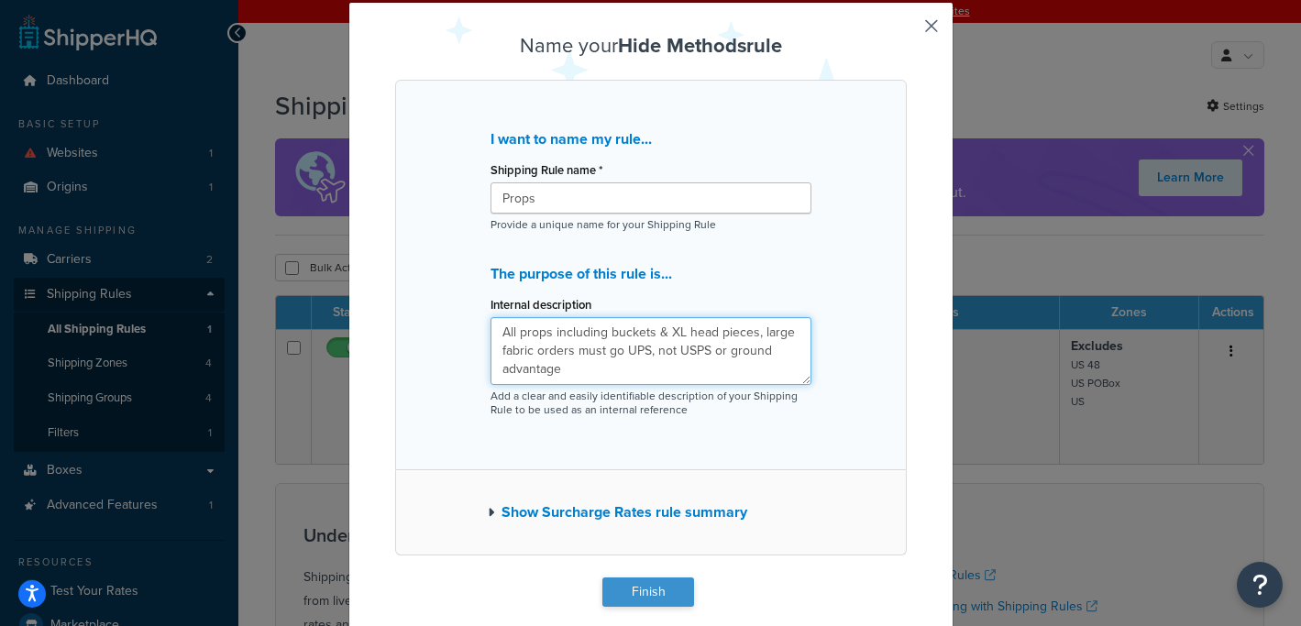
type textarea "All props including buckets & XL head pieces, large fabric orders must go UPS, …"
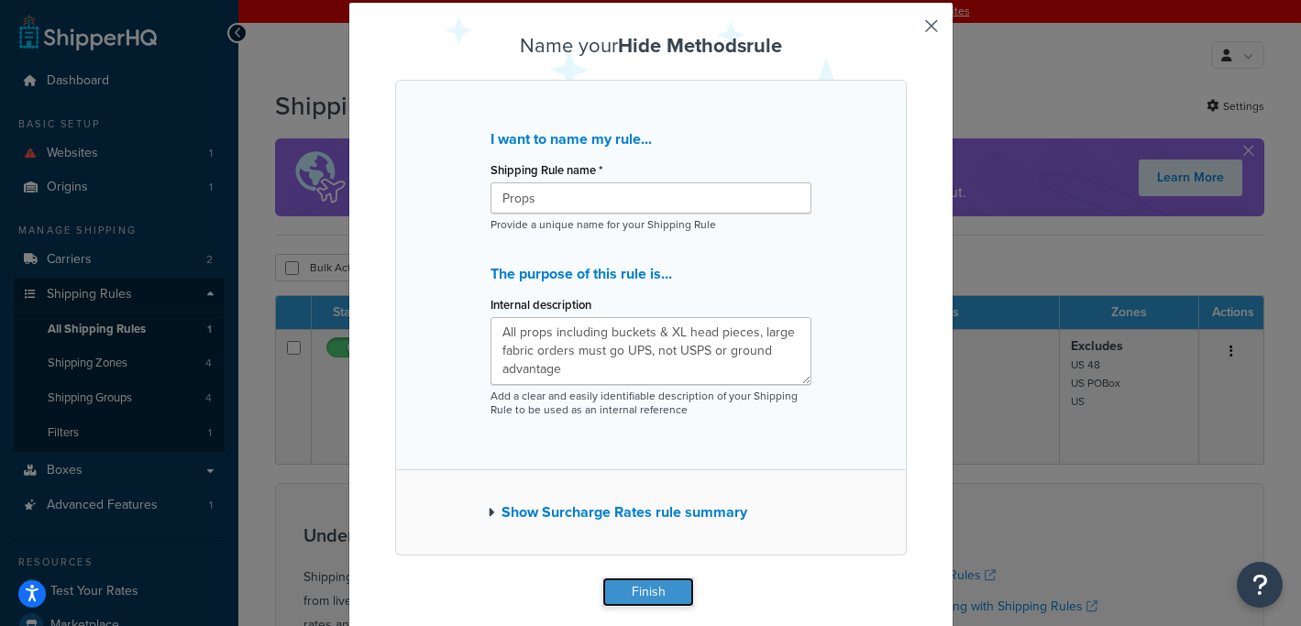
click at [646, 599] on button "Finish" at bounding box center [648, 591] width 92 height 29
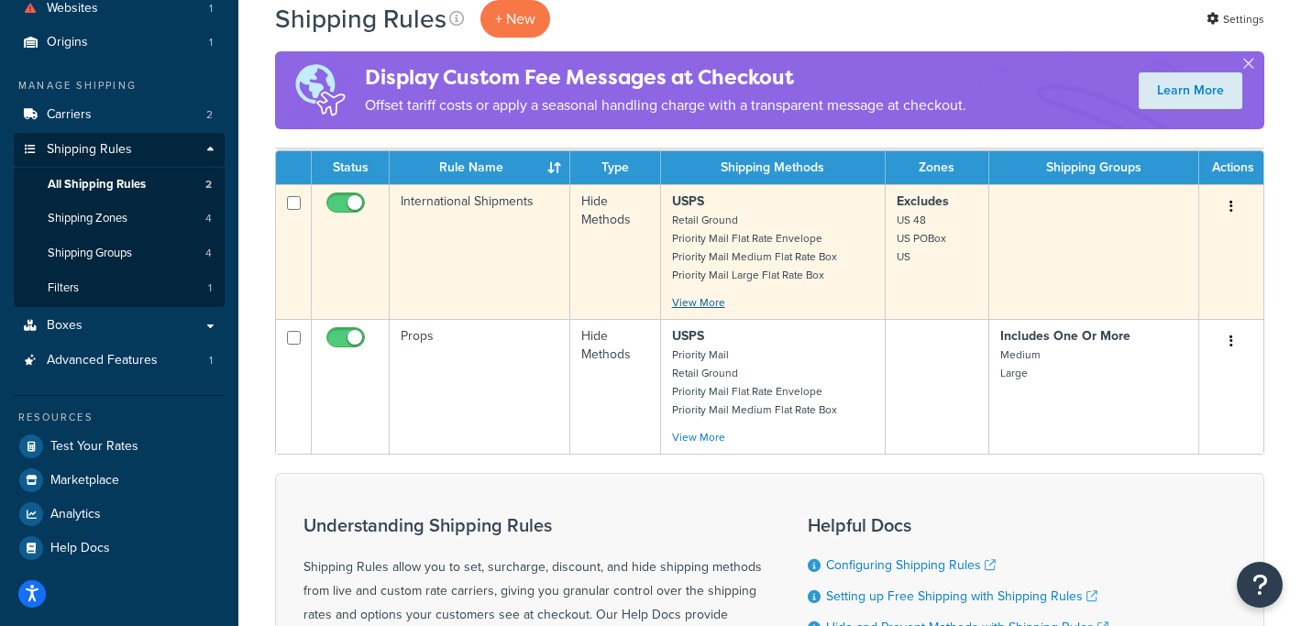
scroll to position [147, 0]
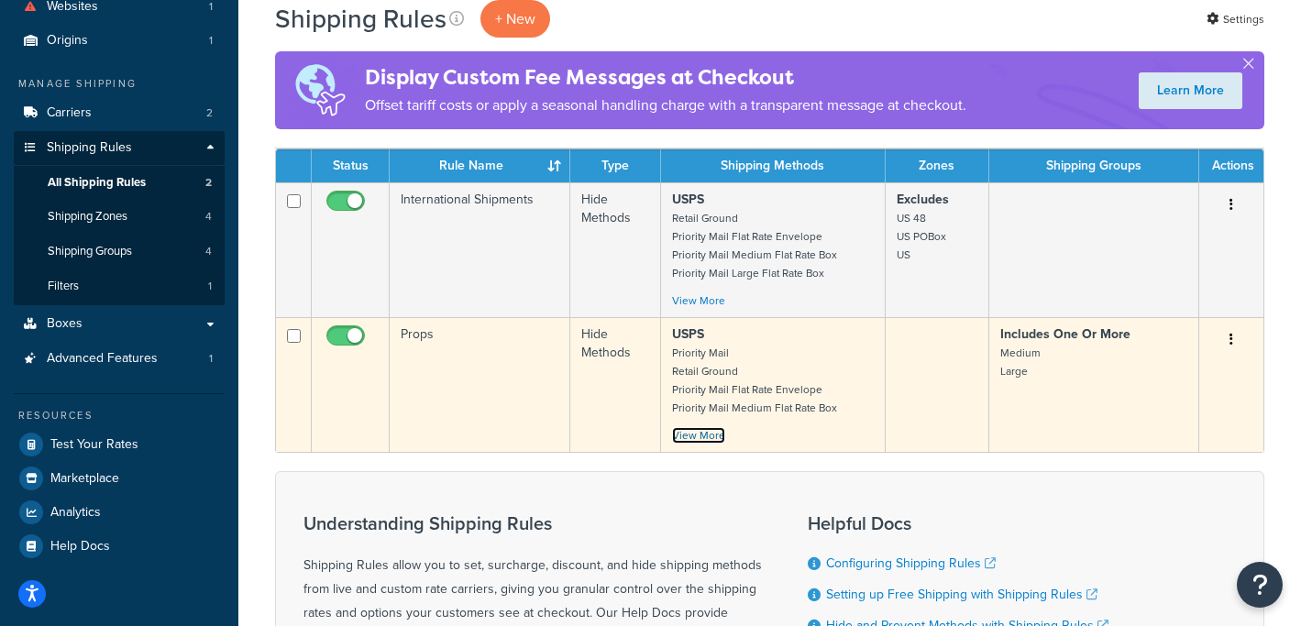
click at [690, 435] on link "View More" at bounding box center [698, 435] width 53 height 16
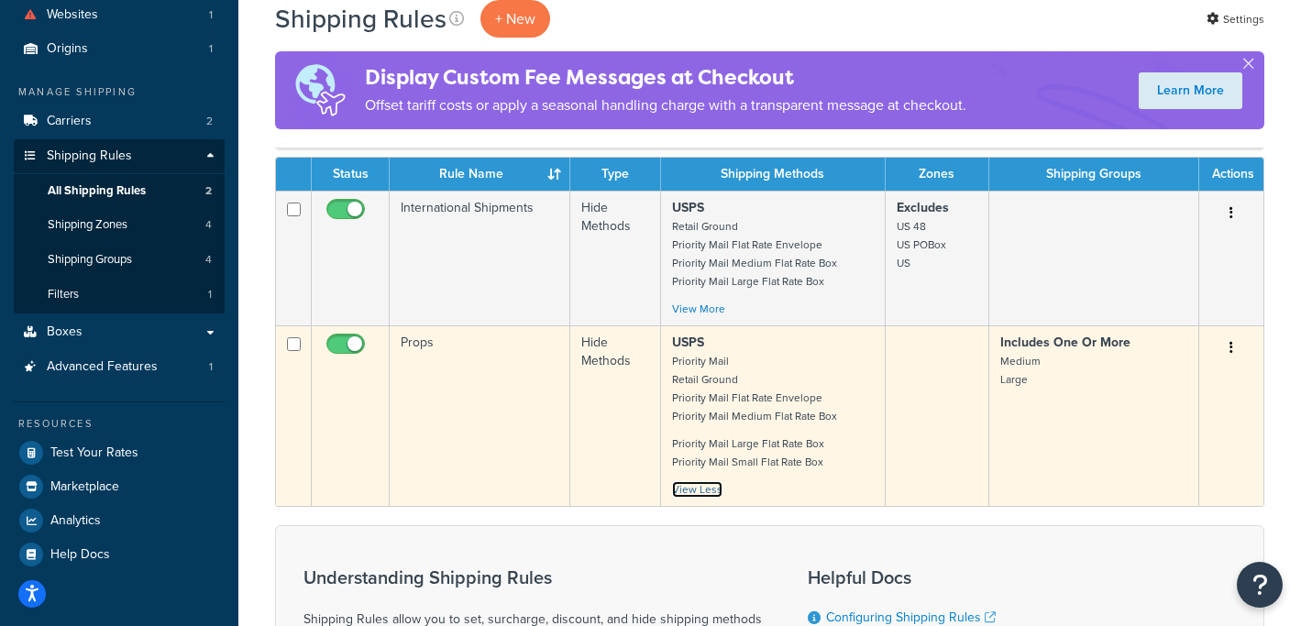
scroll to position [139, 0]
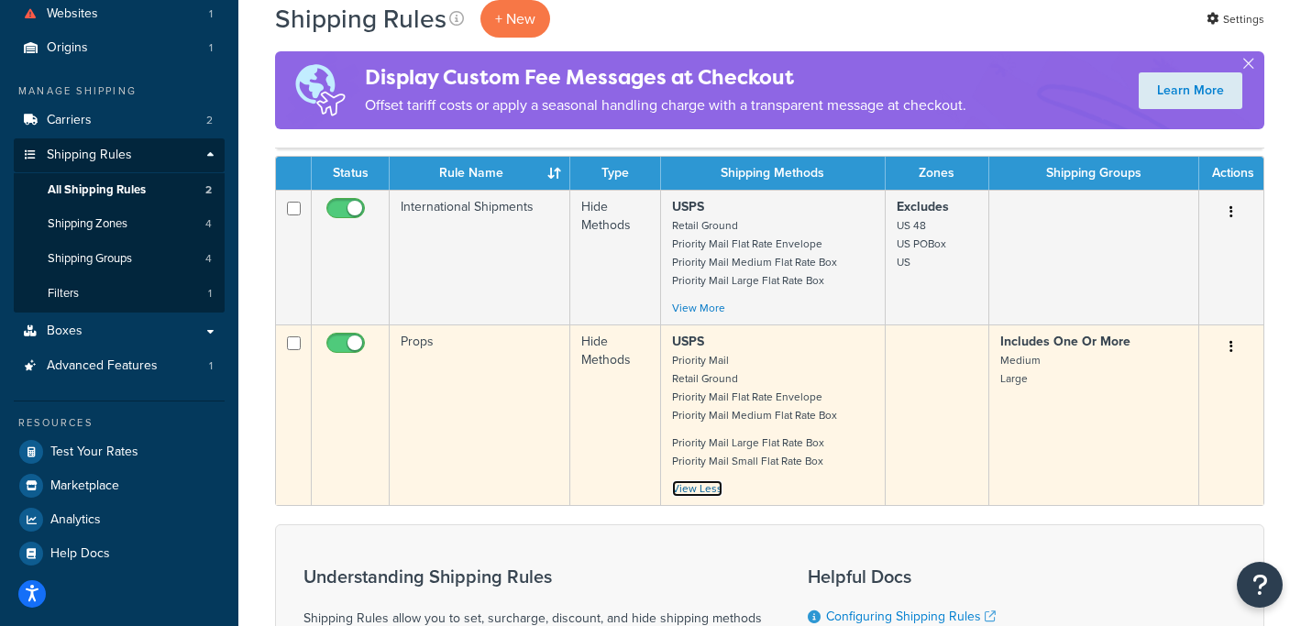
click at [704, 491] on link "View Less" at bounding box center [697, 488] width 50 height 16
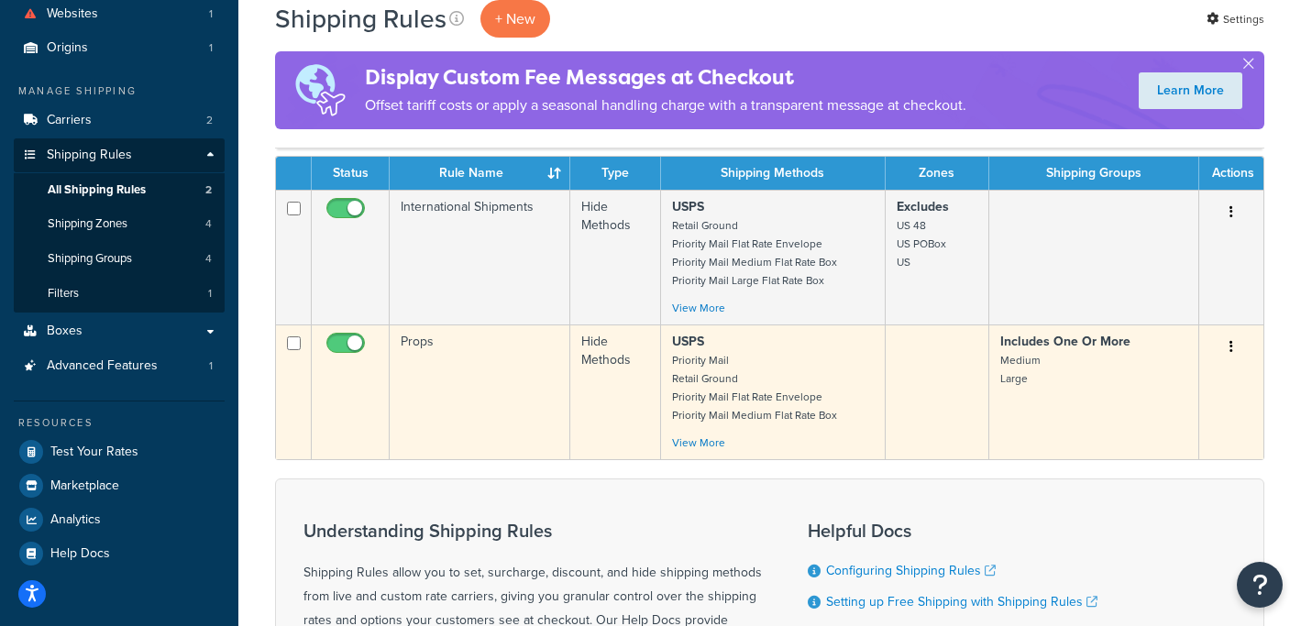
click at [1231, 347] on icon "button" at bounding box center [1231, 346] width 4 height 13
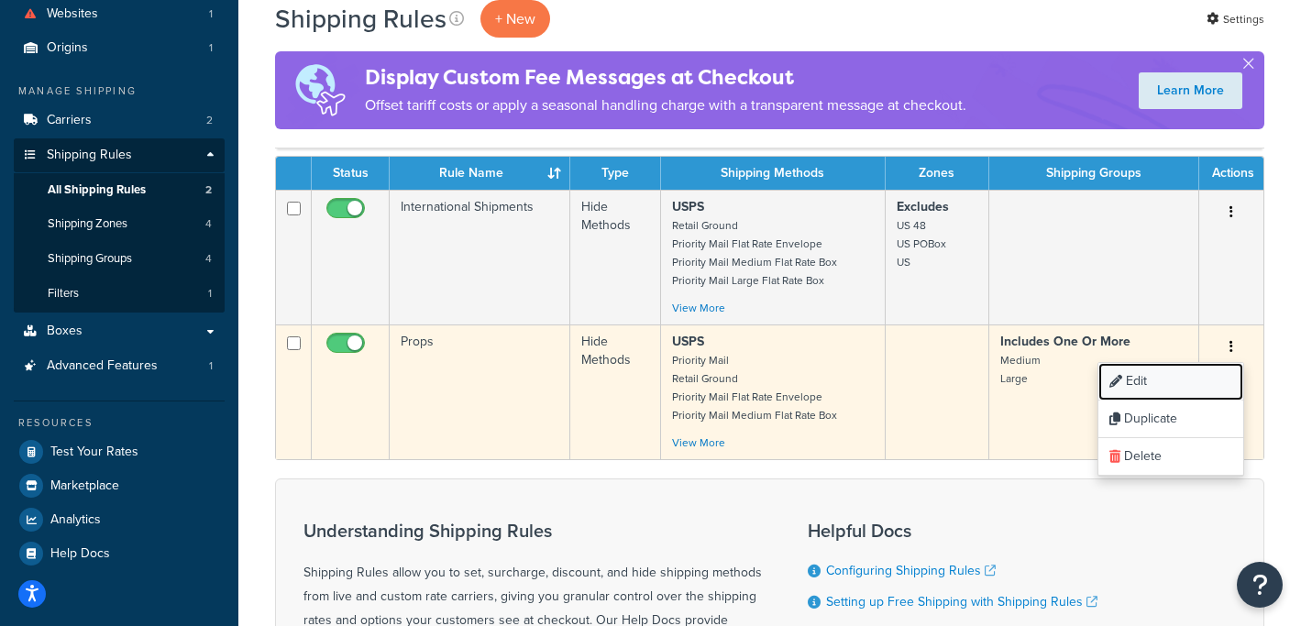
click at [1160, 382] on link "Edit" at bounding box center [1170, 382] width 145 height 38
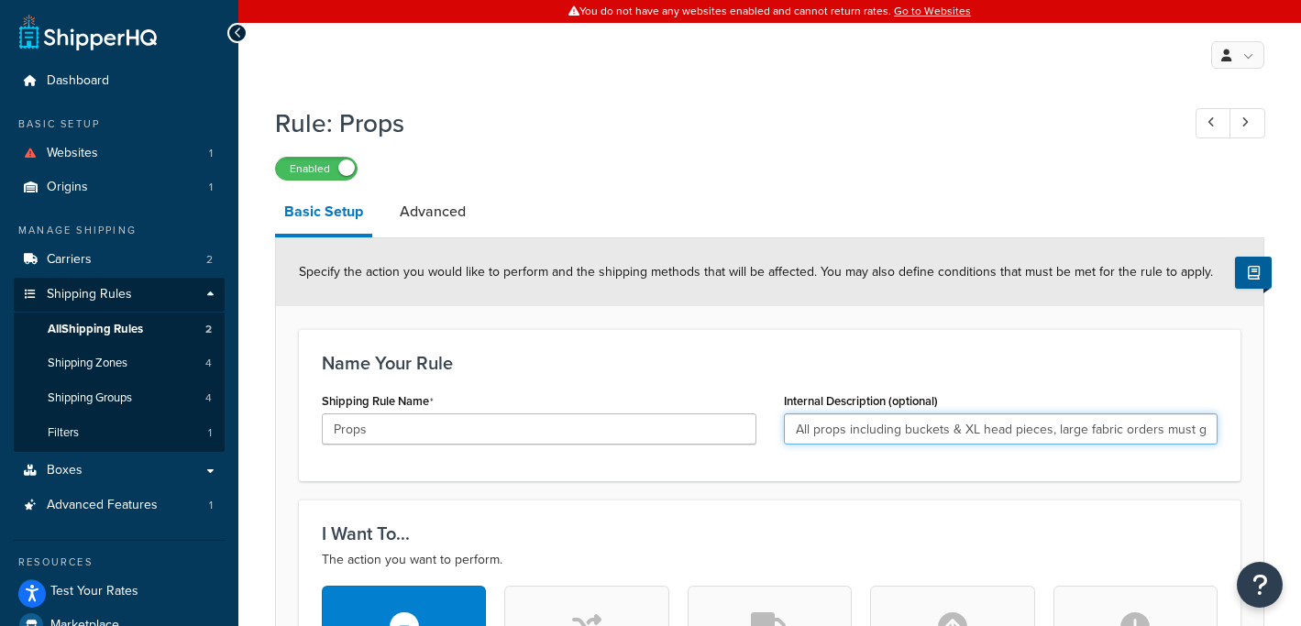
drag, startPoint x: 918, startPoint y: 429, endPoint x: 1083, endPoint y: 460, distance: 167.9
click at [1086, 463] on div "Name Your Rule Shipping Rule Name Props Internal Description (optional) All pro…" at bounding box center [769, 405] width 941 height 152
click at [1065, 423] on input "All props including buckets & XL head pieces, large fabric orders must go UPS, …" at bounding box center [1001, 428] width 434 height 31
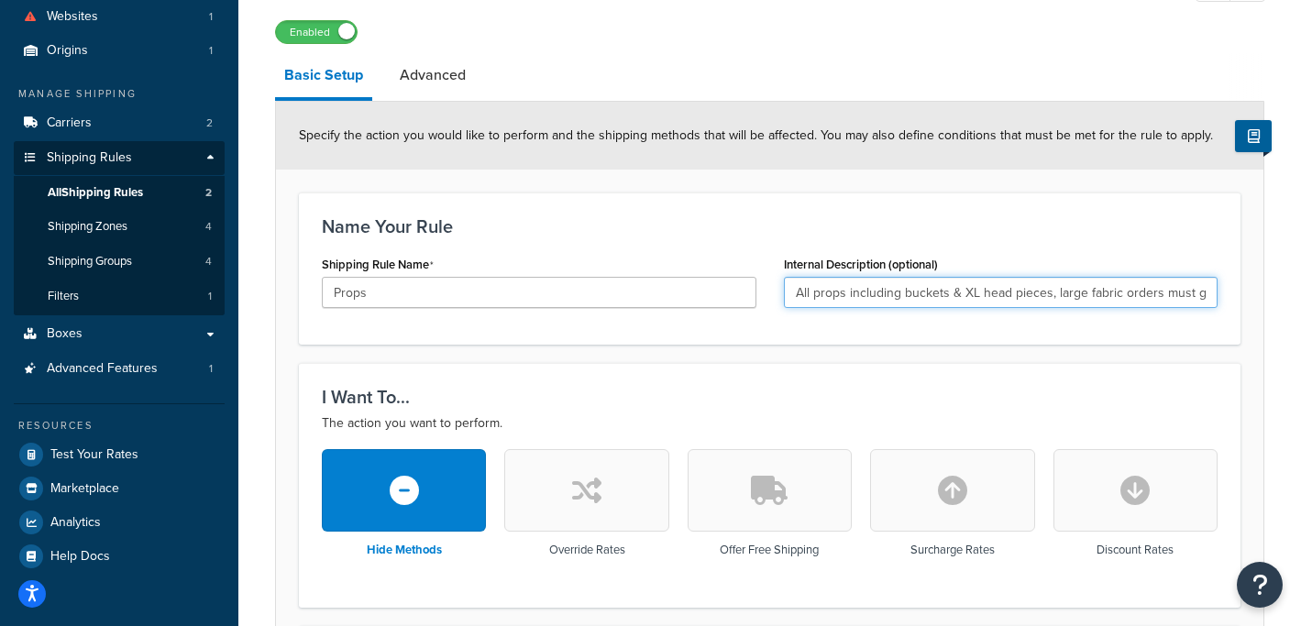
scroll to position [131, 0]
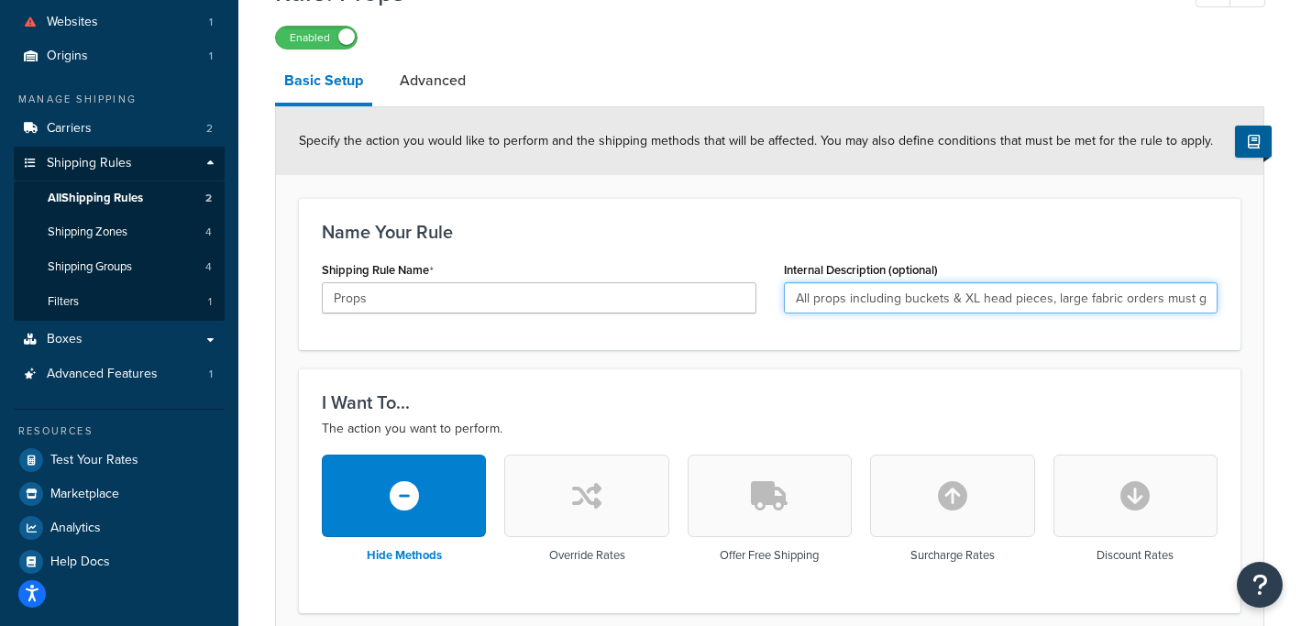
click at [905, 303] on input "All props including buckets & XL head pieces, large fabric orders must go UPS, …" at bounding box center [1001, 297] width 434 height 31
click at [1195, 298] on input "All props including buckets & XL head pieces, large fabric orders must go UPS, …" at bounding box center [1001, 297] width 434 height 31
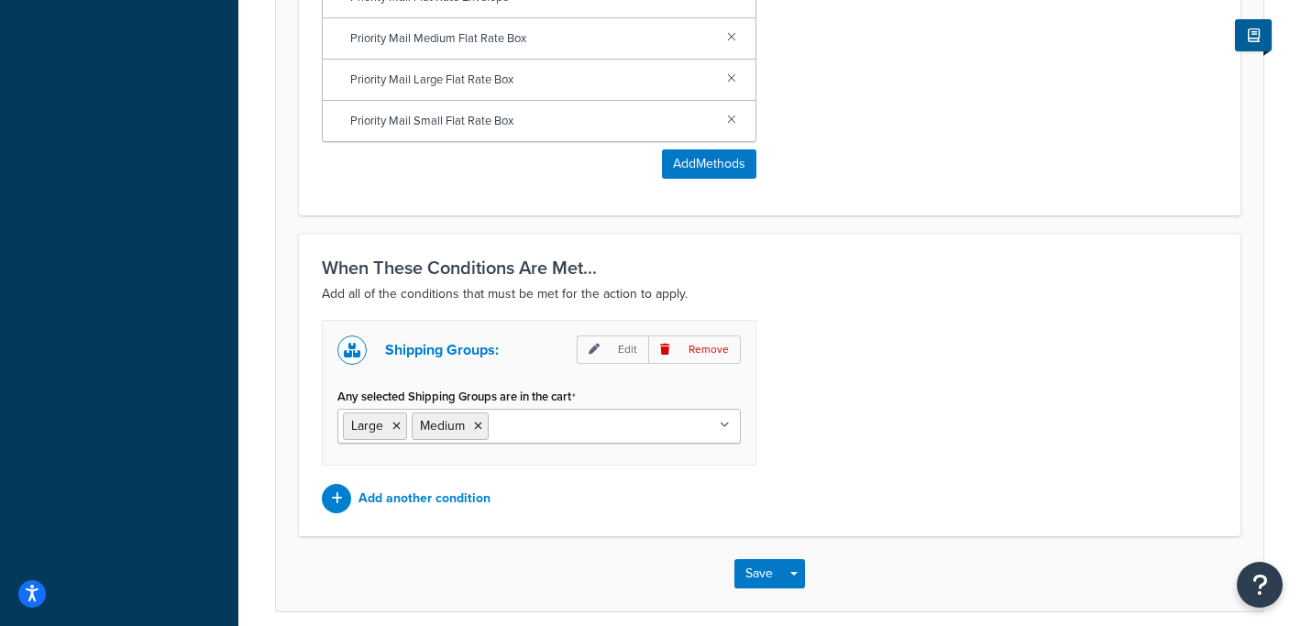
scroll to position [1141, 0]
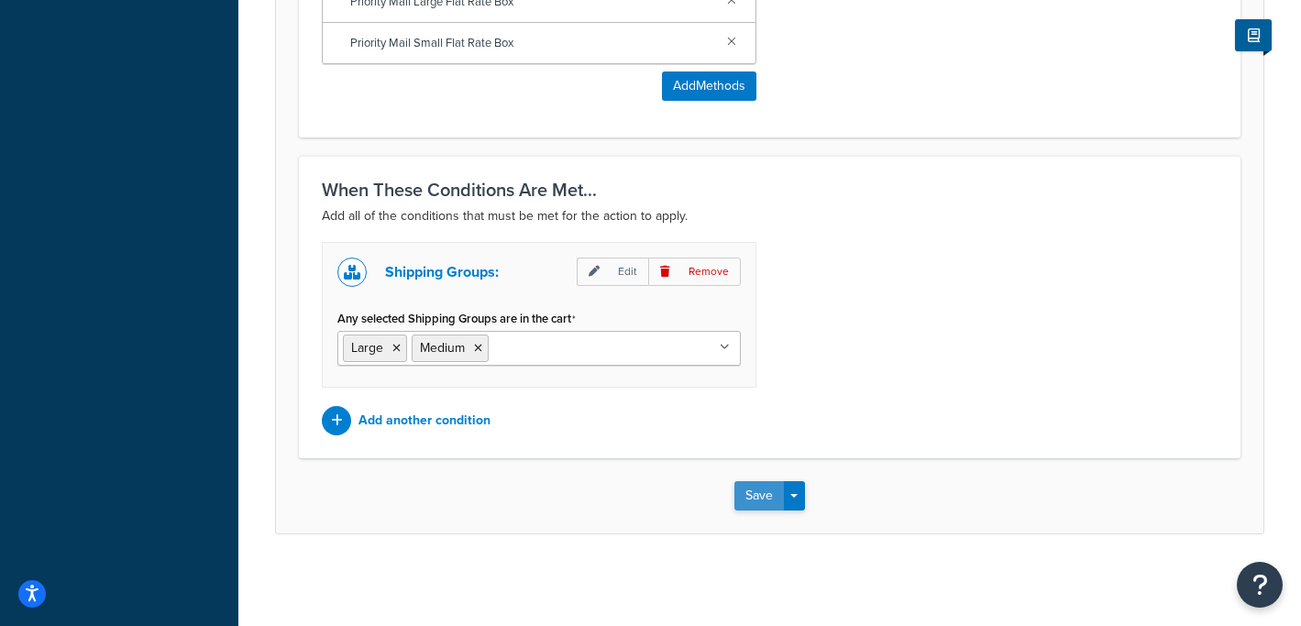
type input "All props including buckets & XL head pieces, large fabric orders must go UPS, …"
click at [756, 492] on button "Save" at bounding box center [758, 495] width 49 height 29
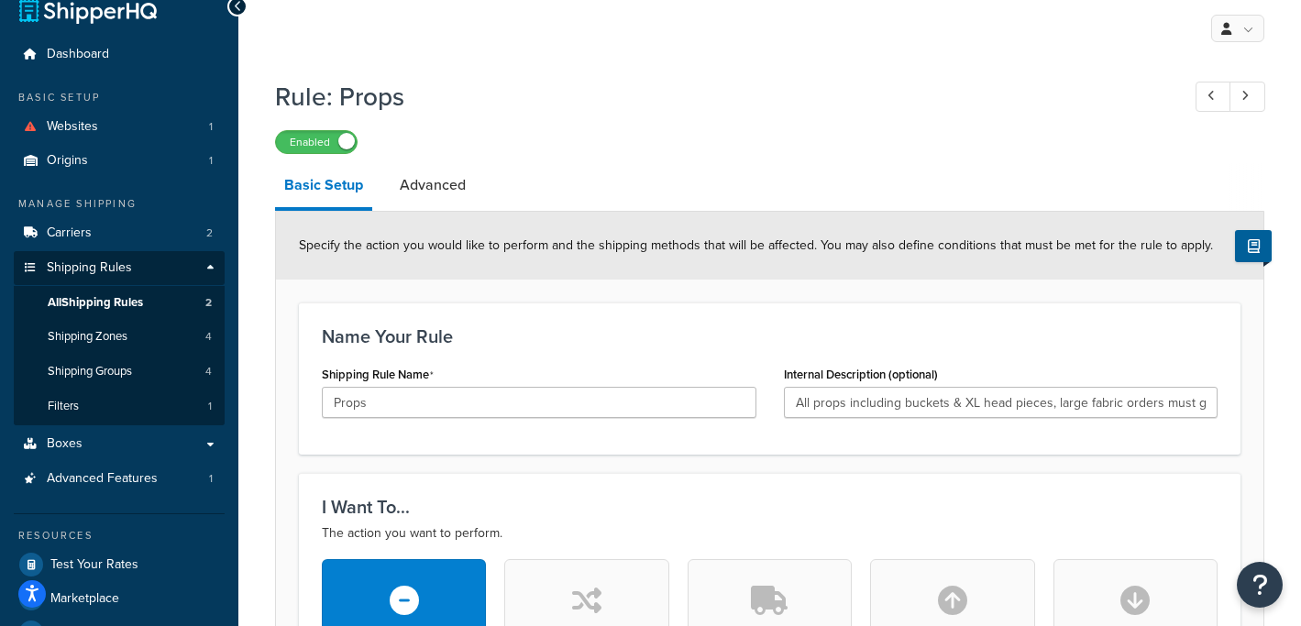
scroll to position [31, 0]
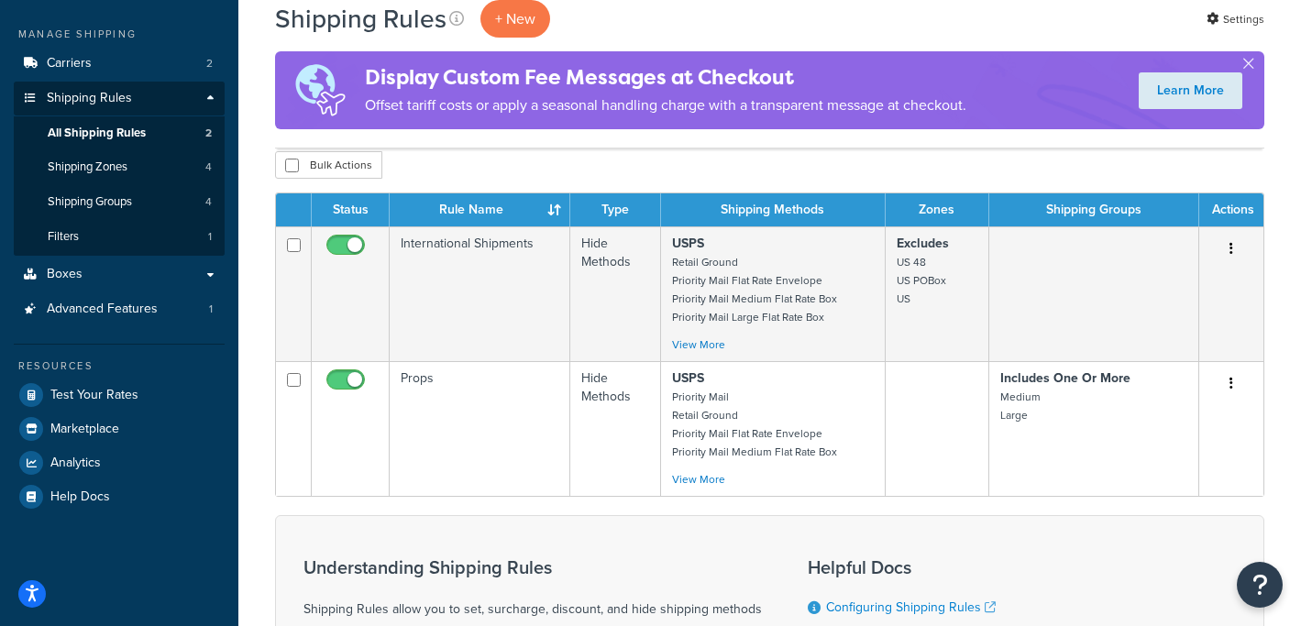
scroll to position [212, 0]
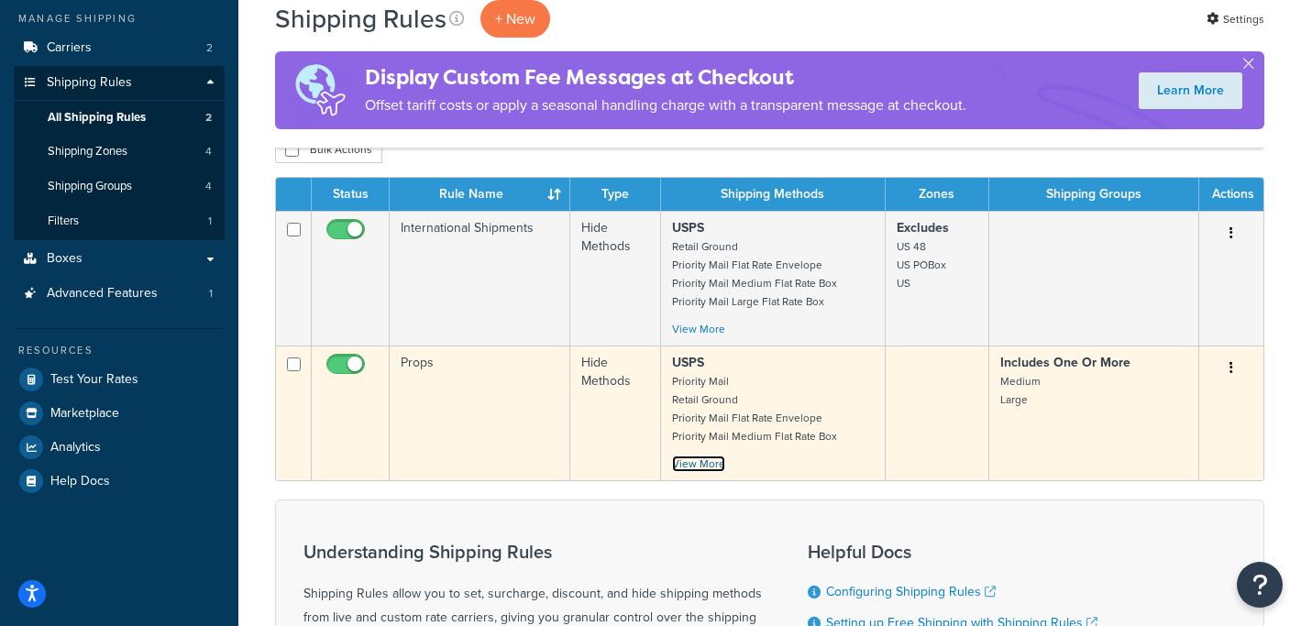
click at [711, 468] on link "View More" at bounding box center [698, 464] width 53 height 16
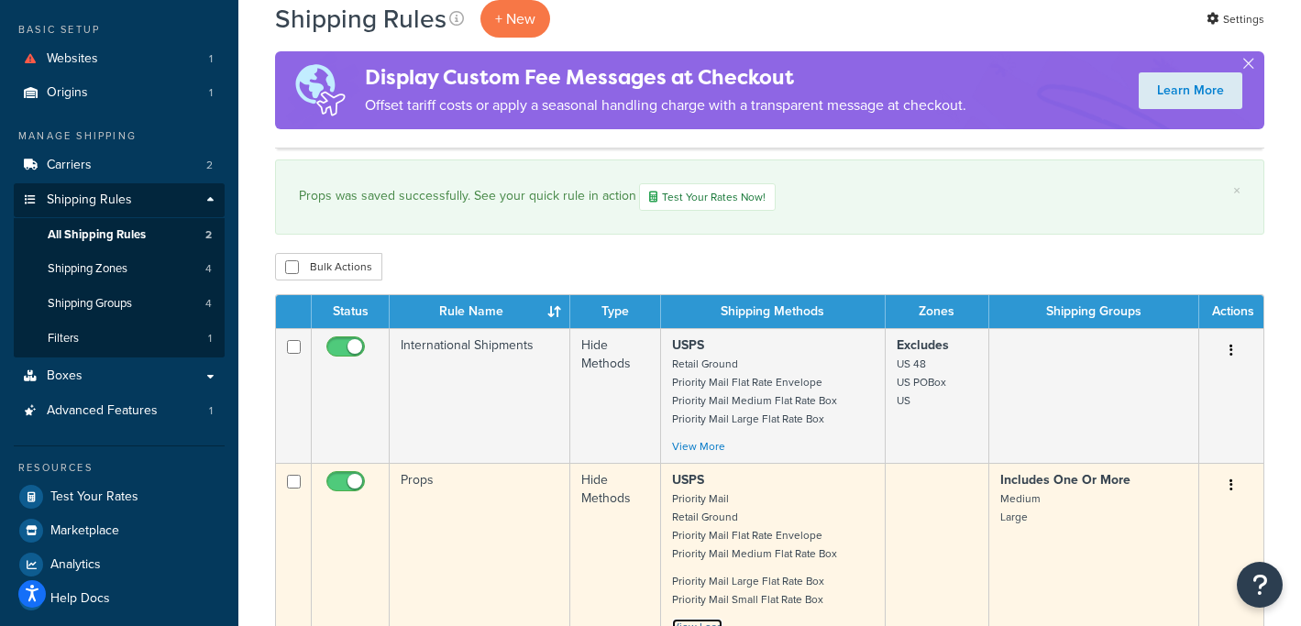
scroll to position [104, 0]
